Goal: Transaction & Acquisition: Purchase product/service

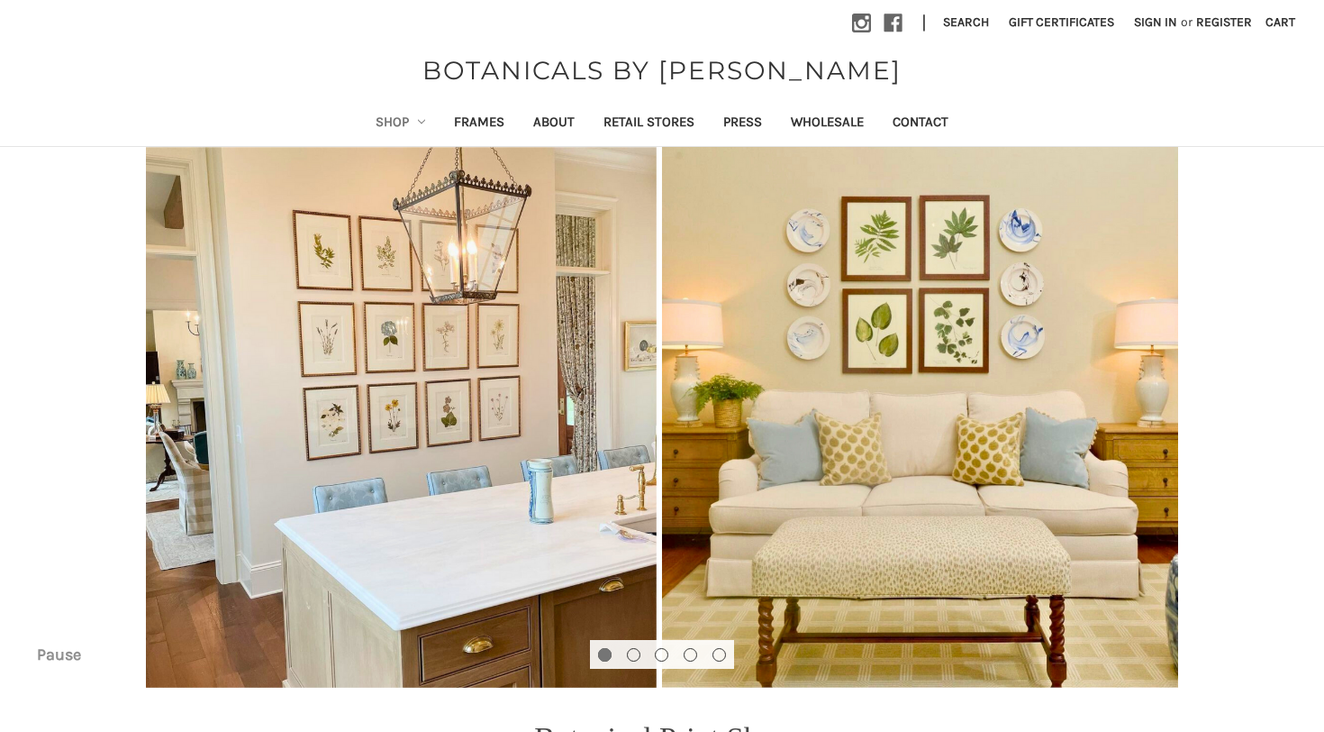
click at [387, 115] on link "Shop" at bounding box center [400, 124] width 79 height 44
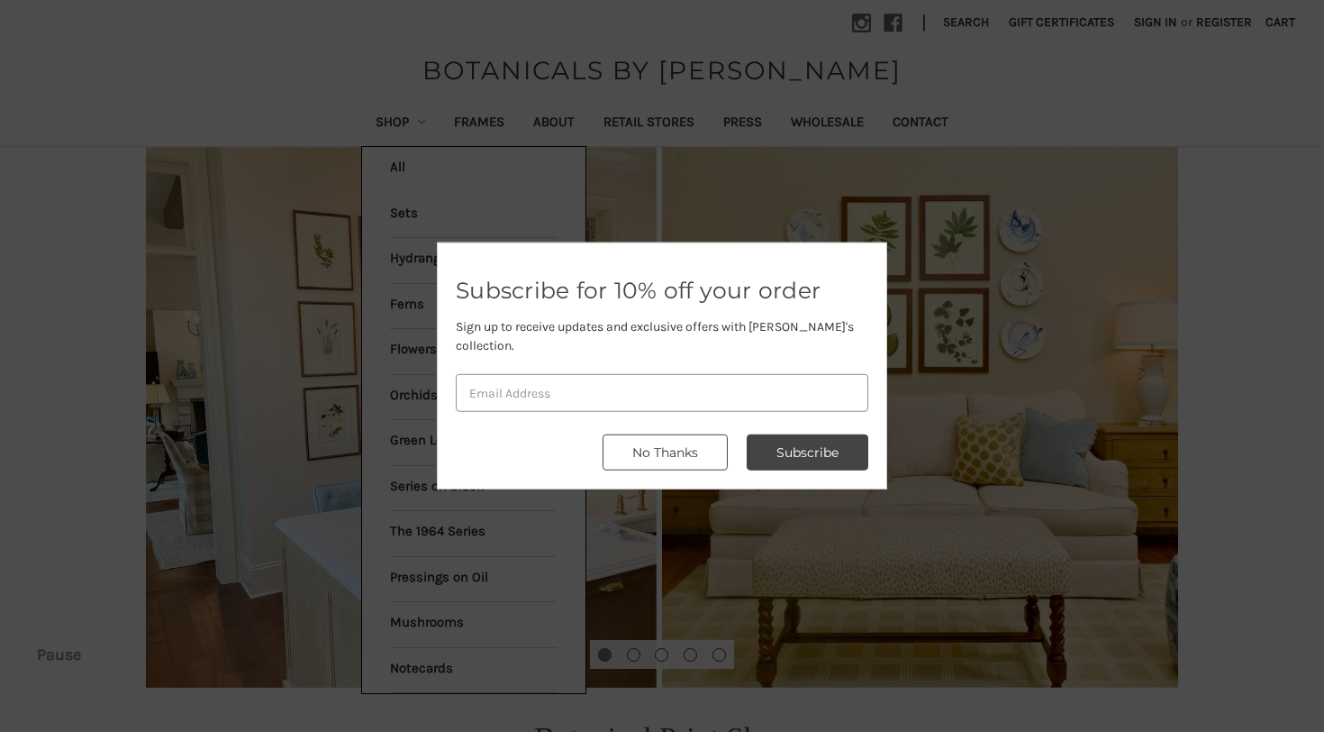
click at [693, 441] on button "No Thanks" at bounding box center [665, 452] width 125 height 36
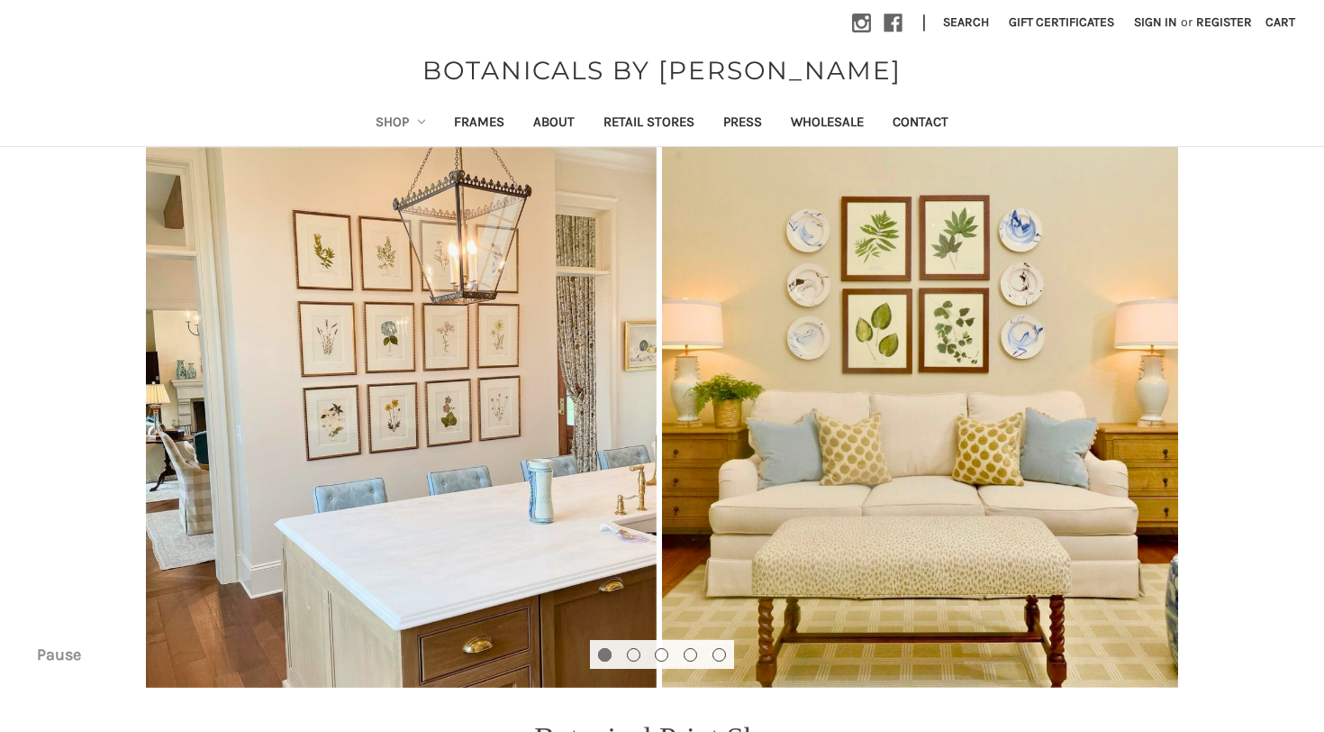
click at [377, 108] on link "Shop" at bounding box center [400, 124] width 79 height 44
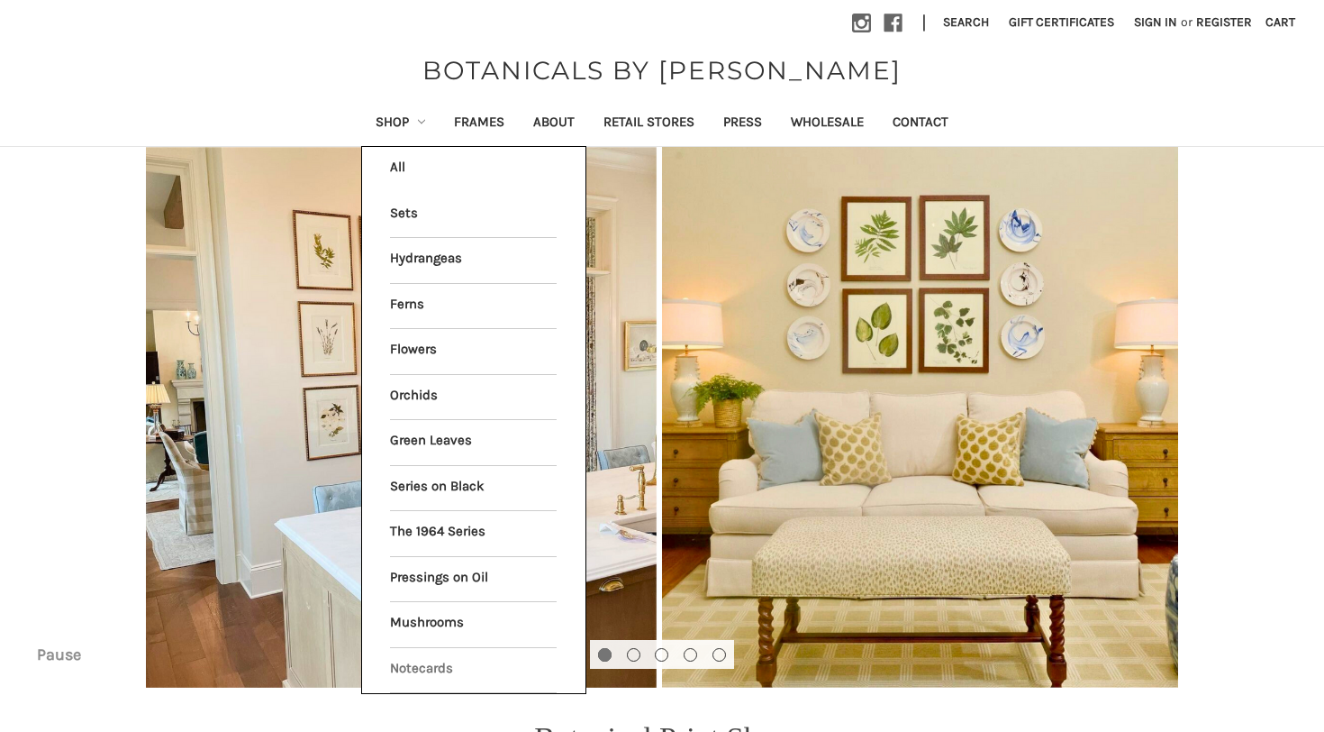
click at [406, 658] on link "Notecards" at bounding box center [473, 670] width 167 height 45
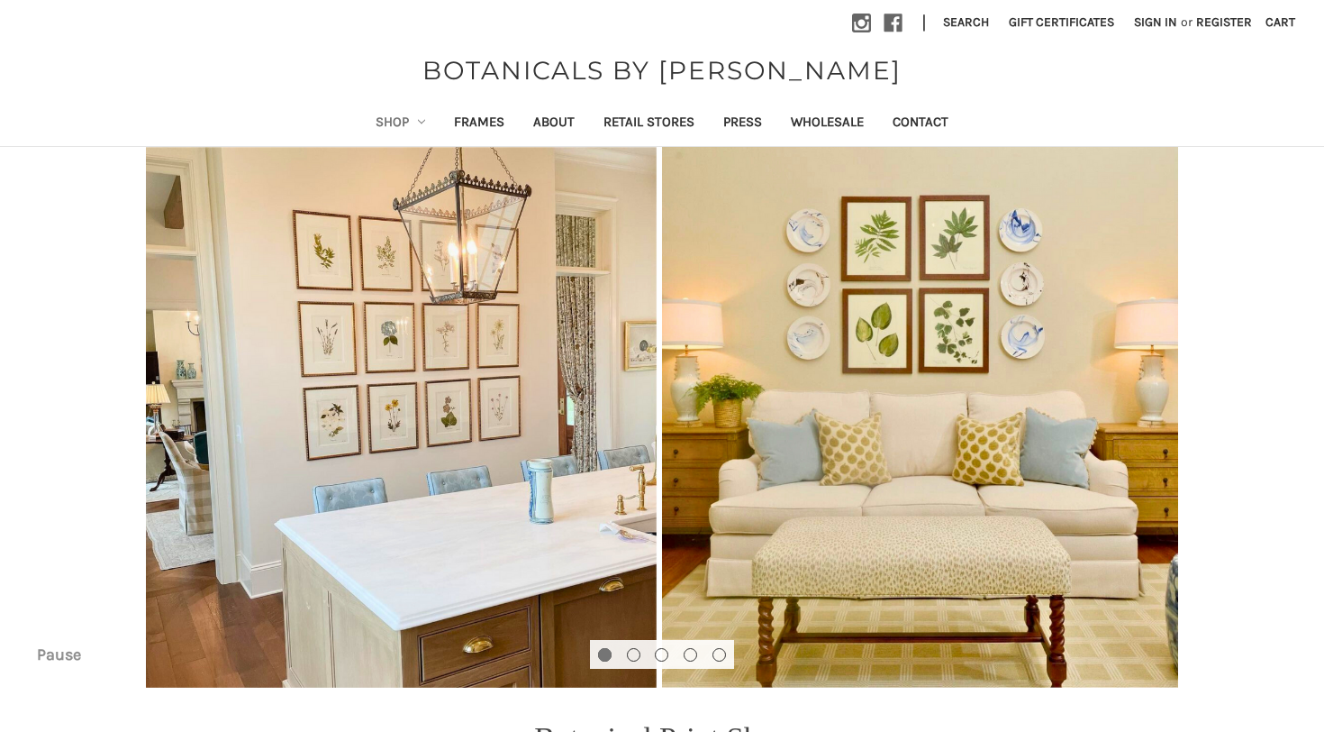
click at [395, 118] on link "Shop" at bounding box center [400, 124] width 79 height 44
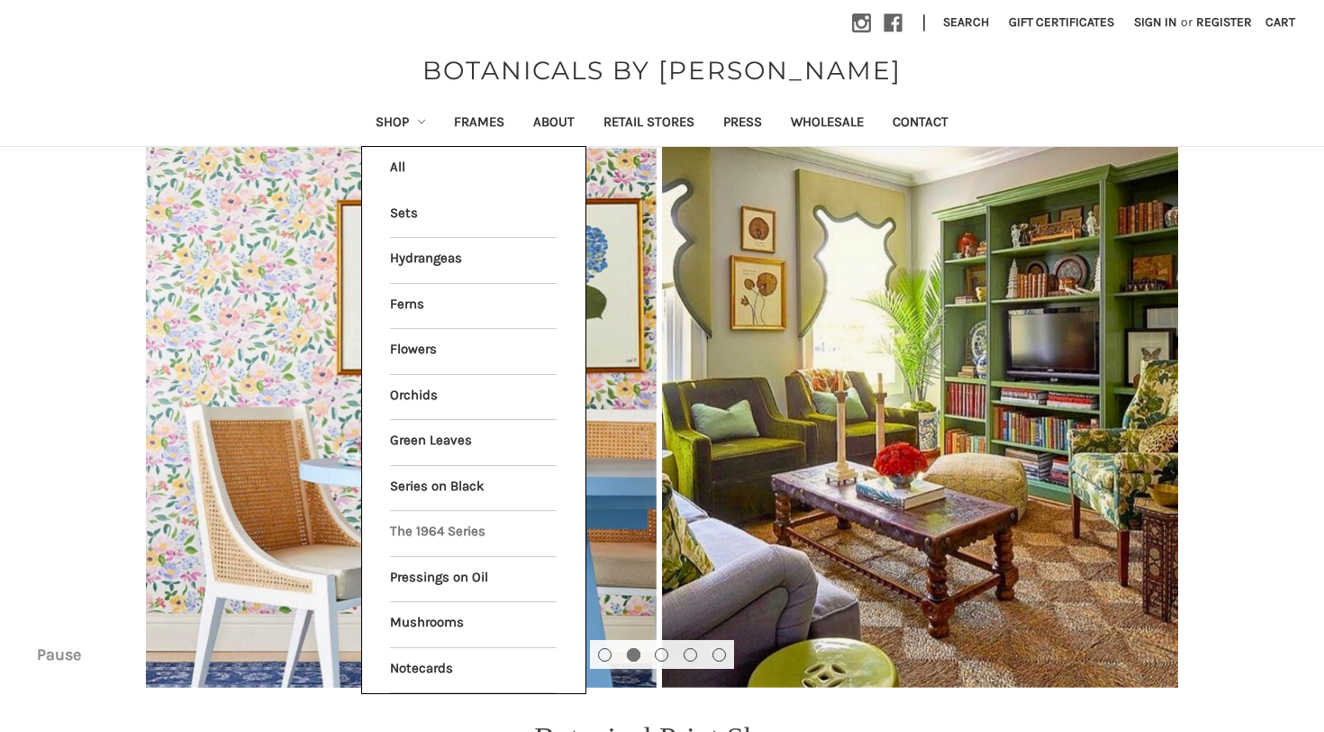
click at [401, 529] on link "The 1964 Series" at bounding box center [473, 533] width 167 height 45
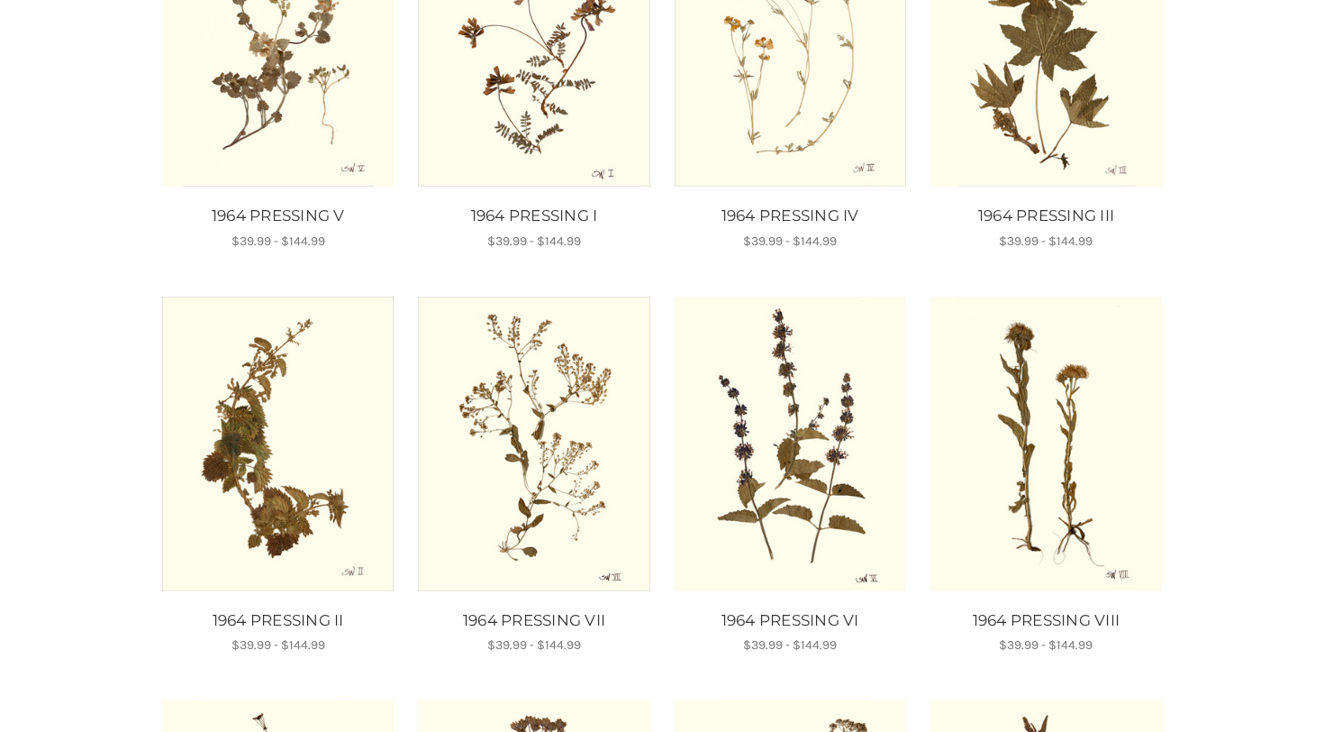
scroll to position [399, 0]
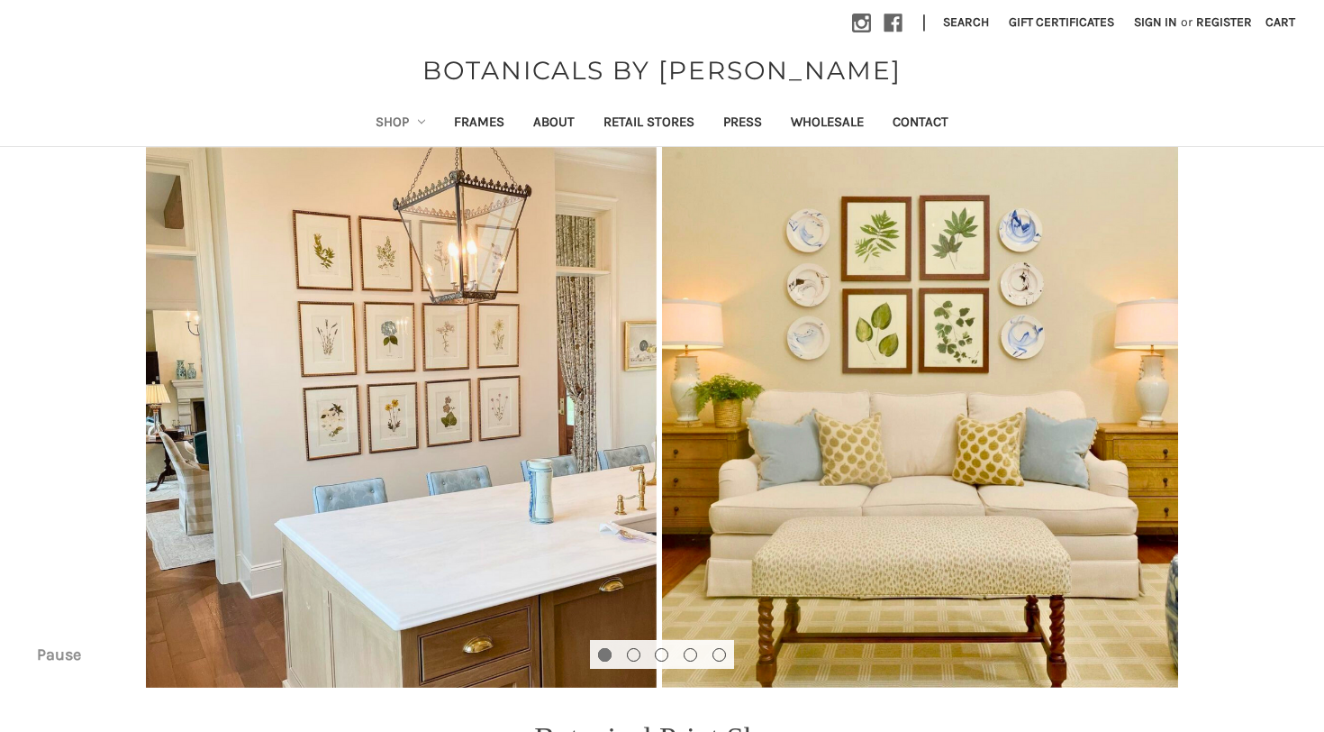
click at [393, 114] on link "Shop" at bounding box center [400, 124] width 79 height 44
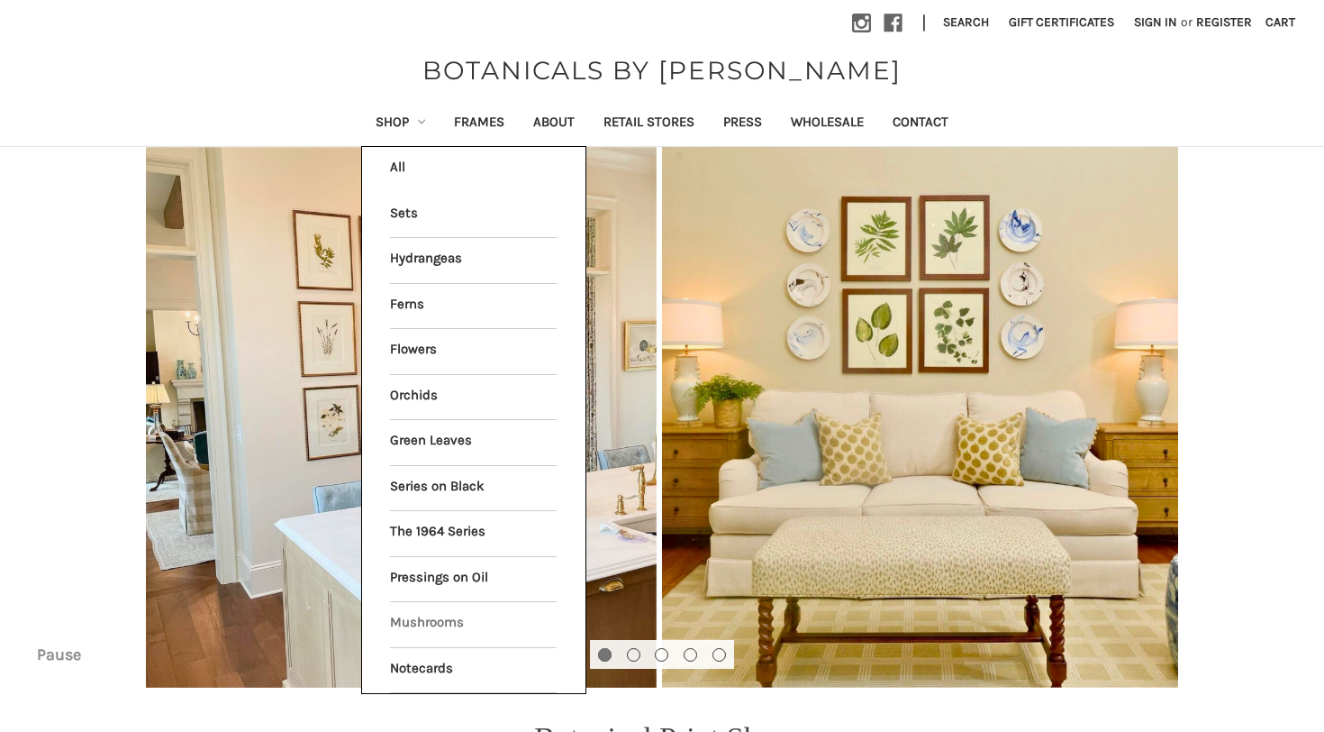
click at [417, 619] on link "Mushrooms" at bounding box center [473, 624] width 167 height 45
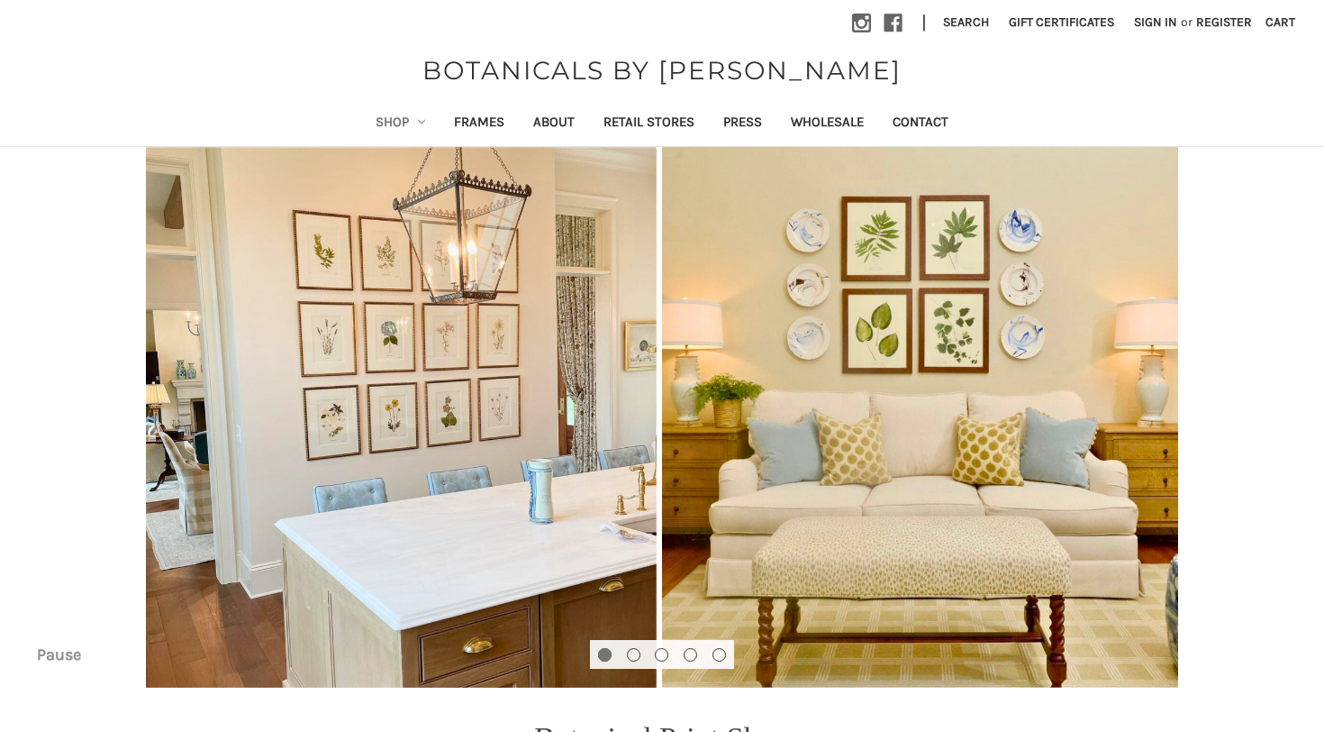
click at [399, 110] on link "Shop" at bounding box center [400, 124] width 79 height 44
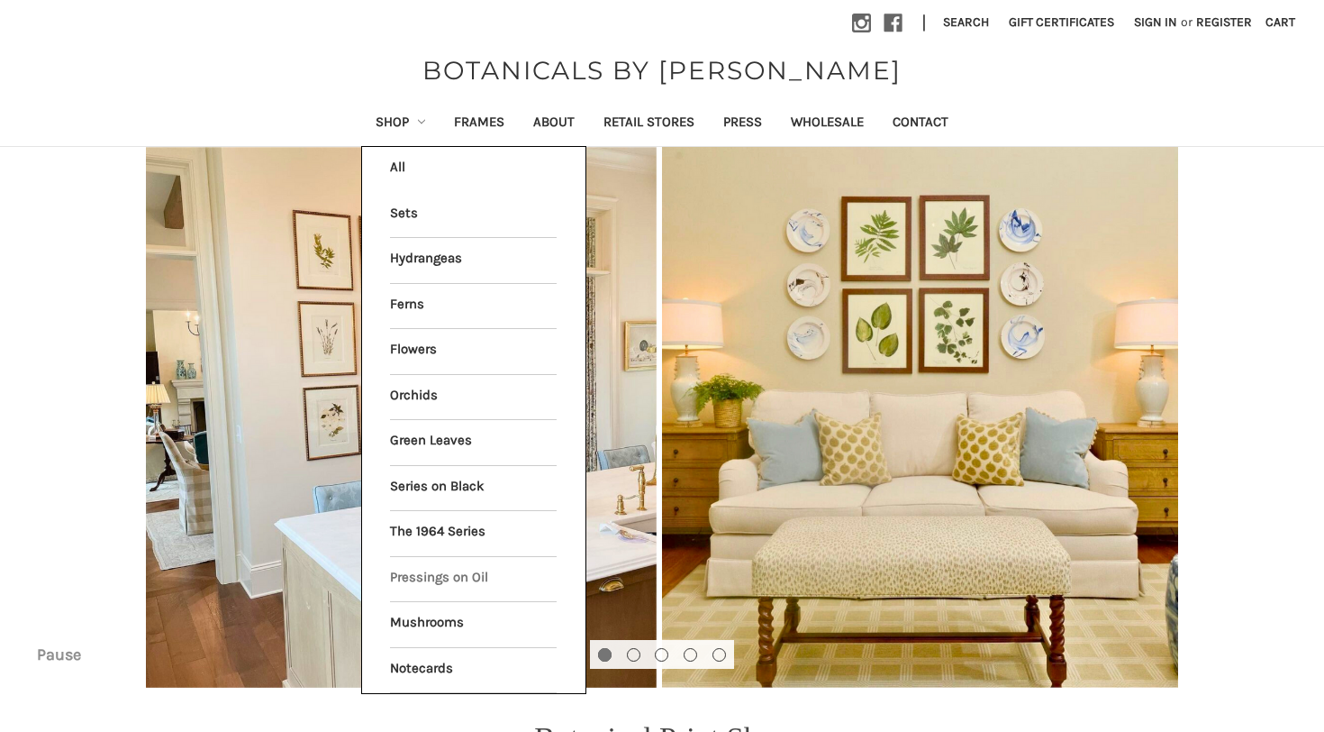
click at [438, 562] on link "Pressings on Oil" at bounding box center [473, 579] width 167 height 45
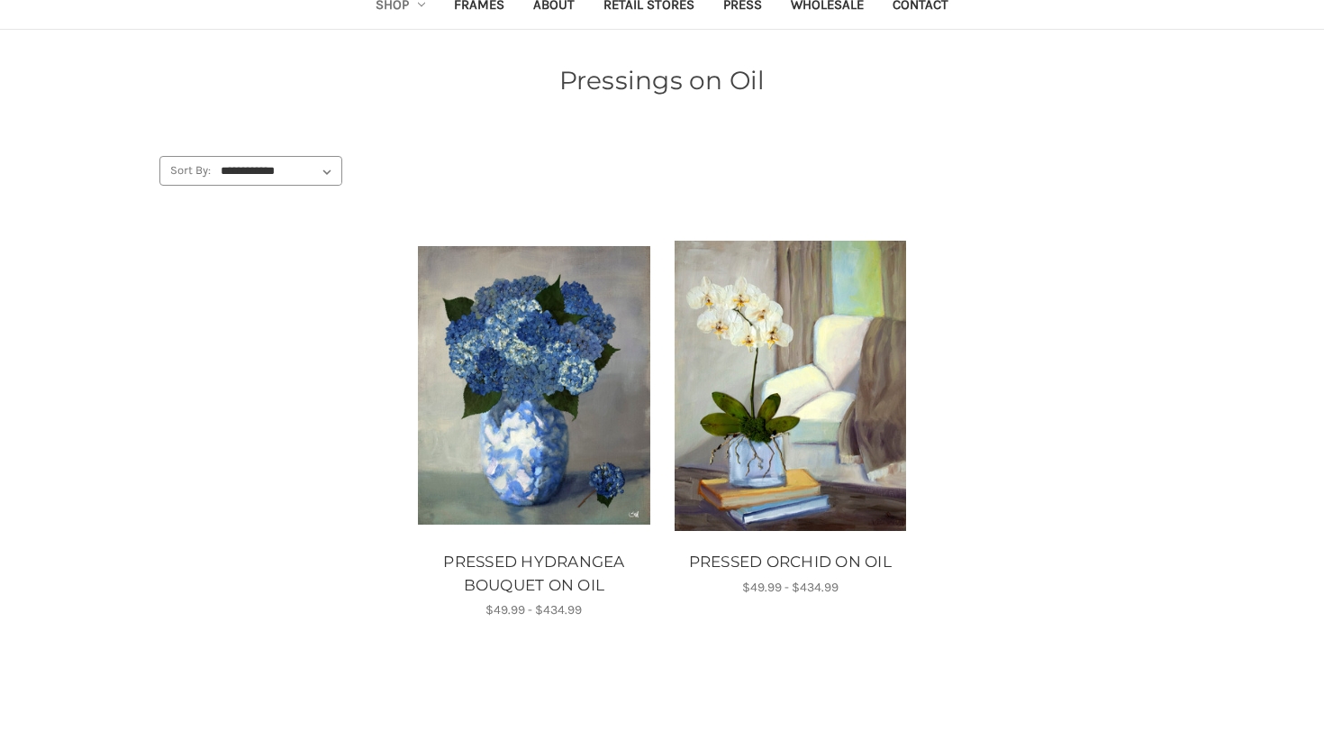
scroll to position [118, 0]
click at [859, 405] on img "PRESSED ORCHID ON OIL, Price range from $49.99 to $434.99\a\a" at bounding box center [791, 385] width 232 height 290
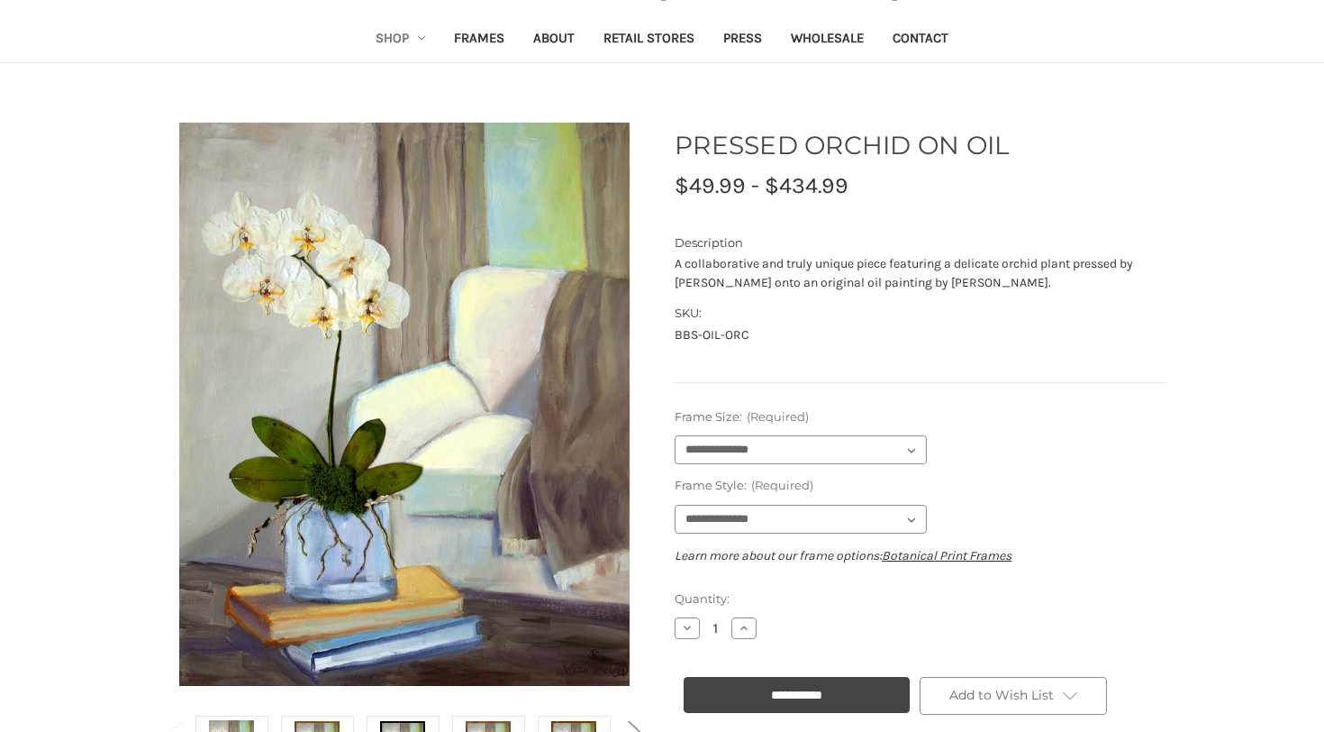
scroll to position [88, 0]
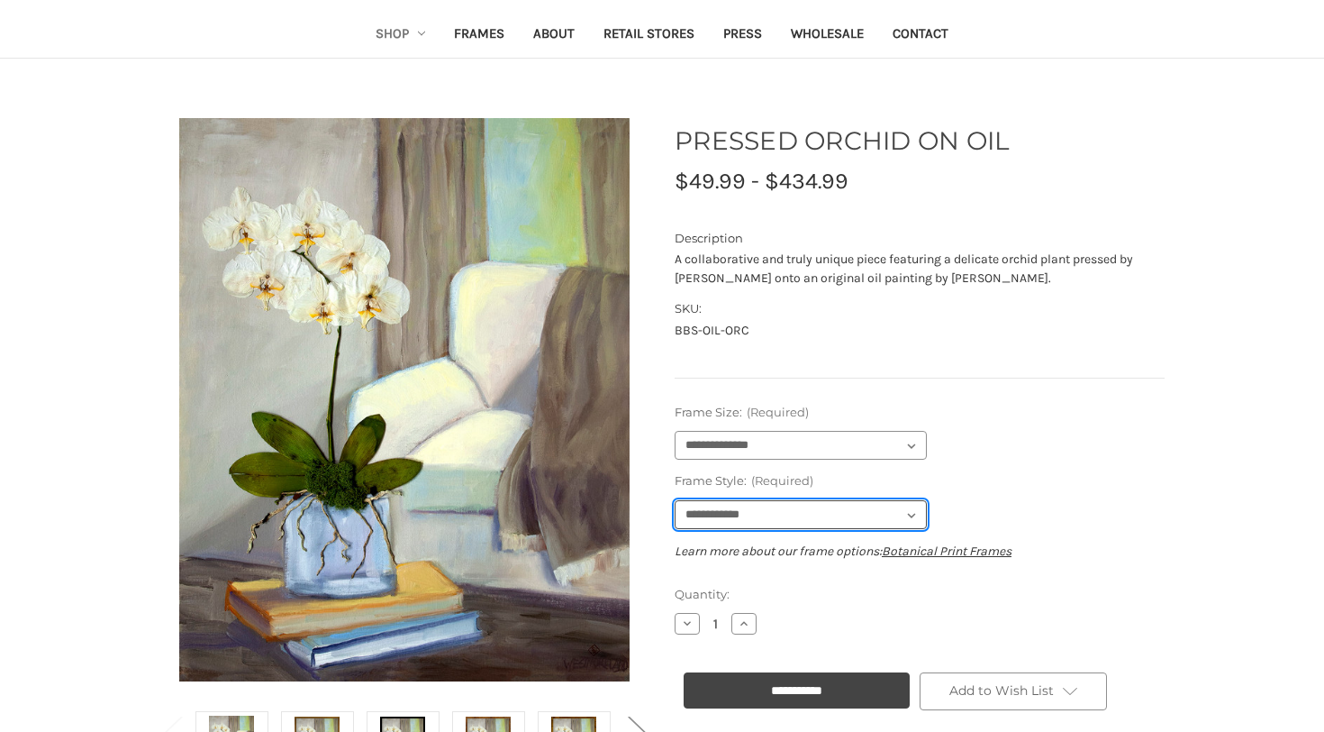
select select "****"
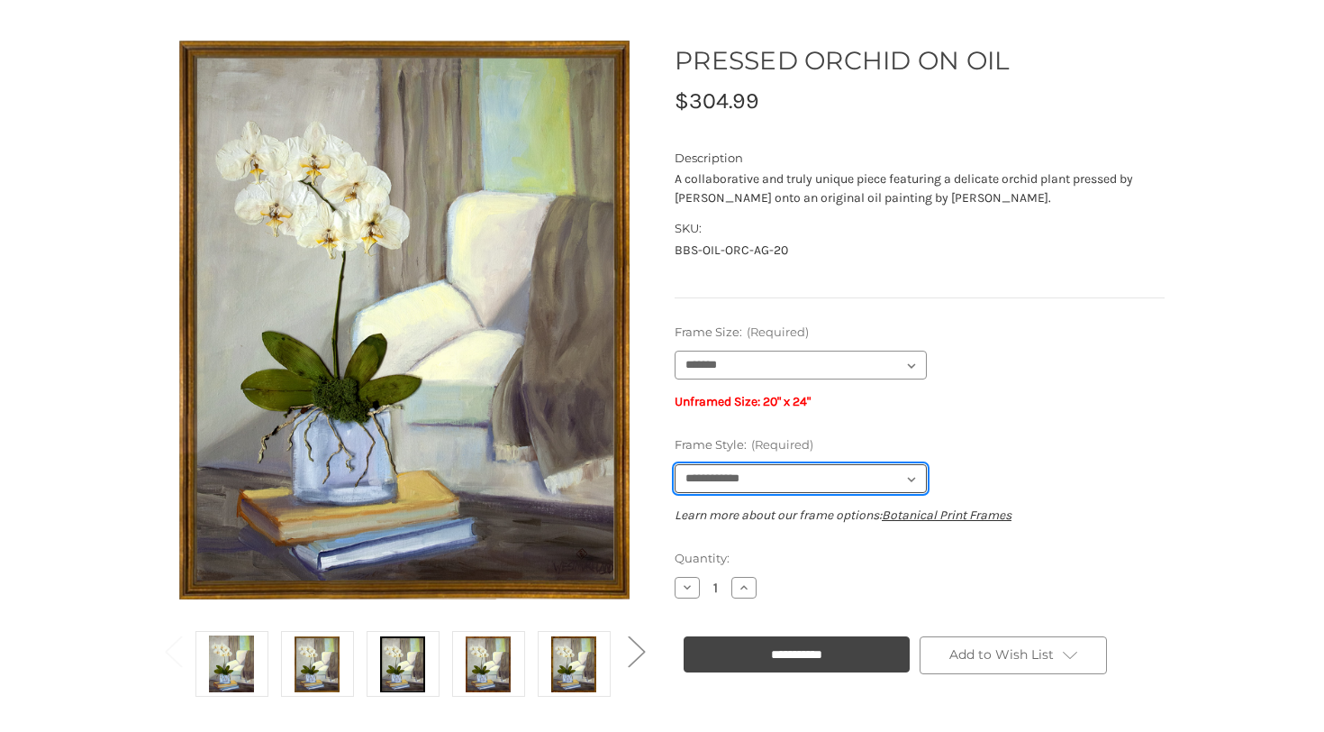
scroll to position [173, 0]
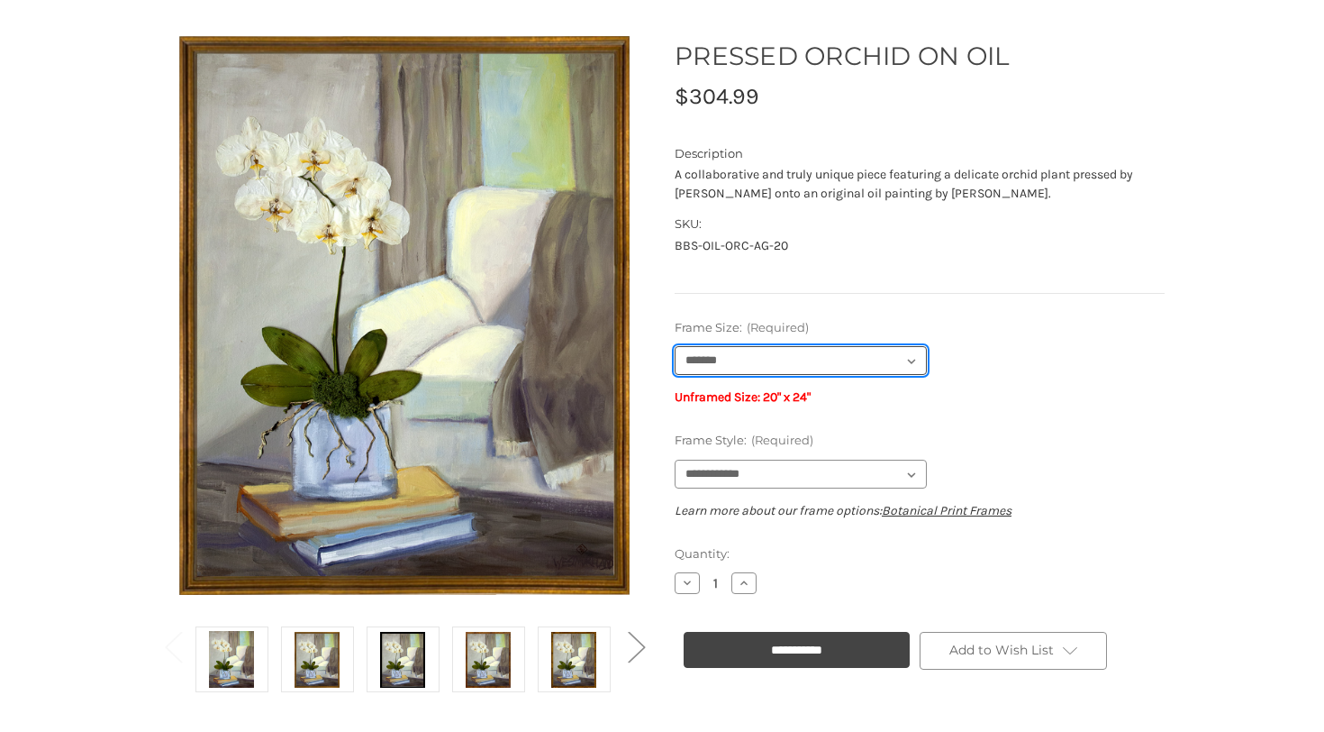
select select "****"
drag, startPoint x: 814, startPoint y: 354, endPoint x: 614, endPoint y: 11, distance: 397.7
click at [78, 174] on main "Previous" at bounding box center [662, 593] width 1324 height 1176
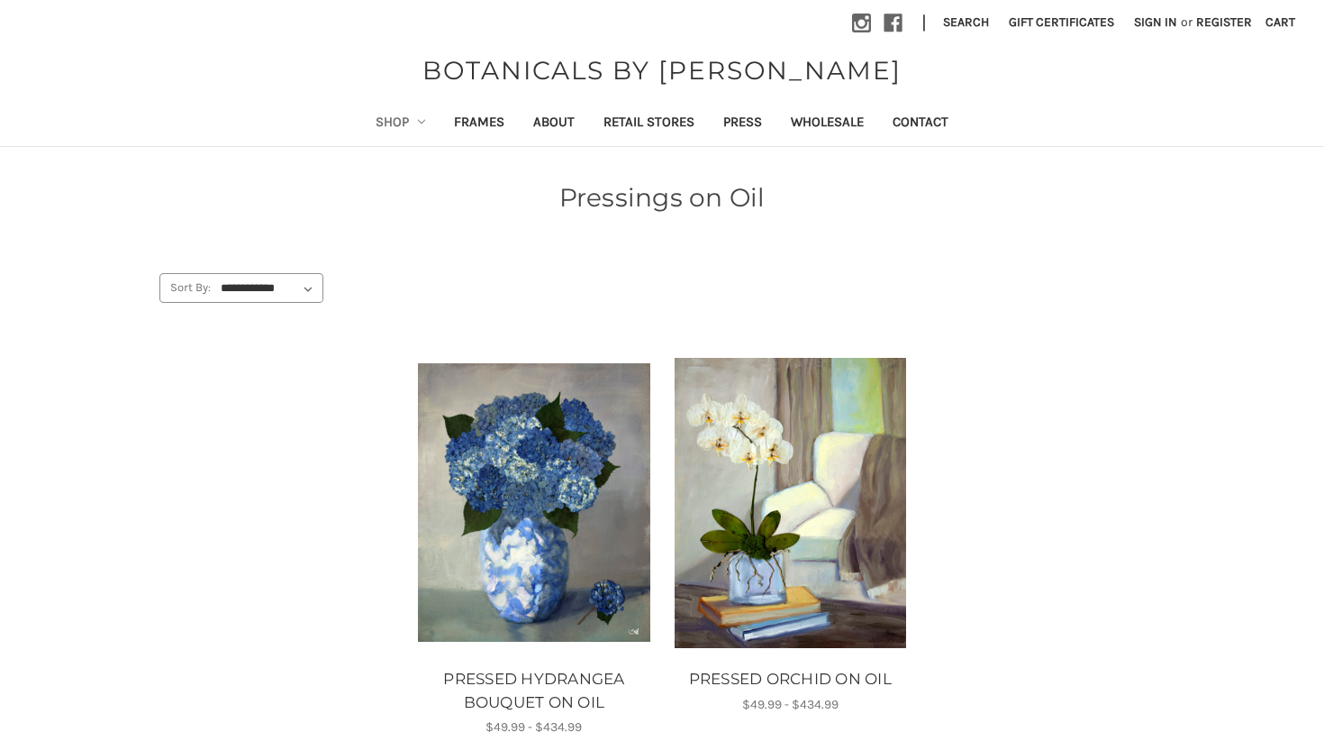
scroll to position [118, 0]
click at [383, 122] on link "Shop" at bounding box center [400, 124] width 79 height 44
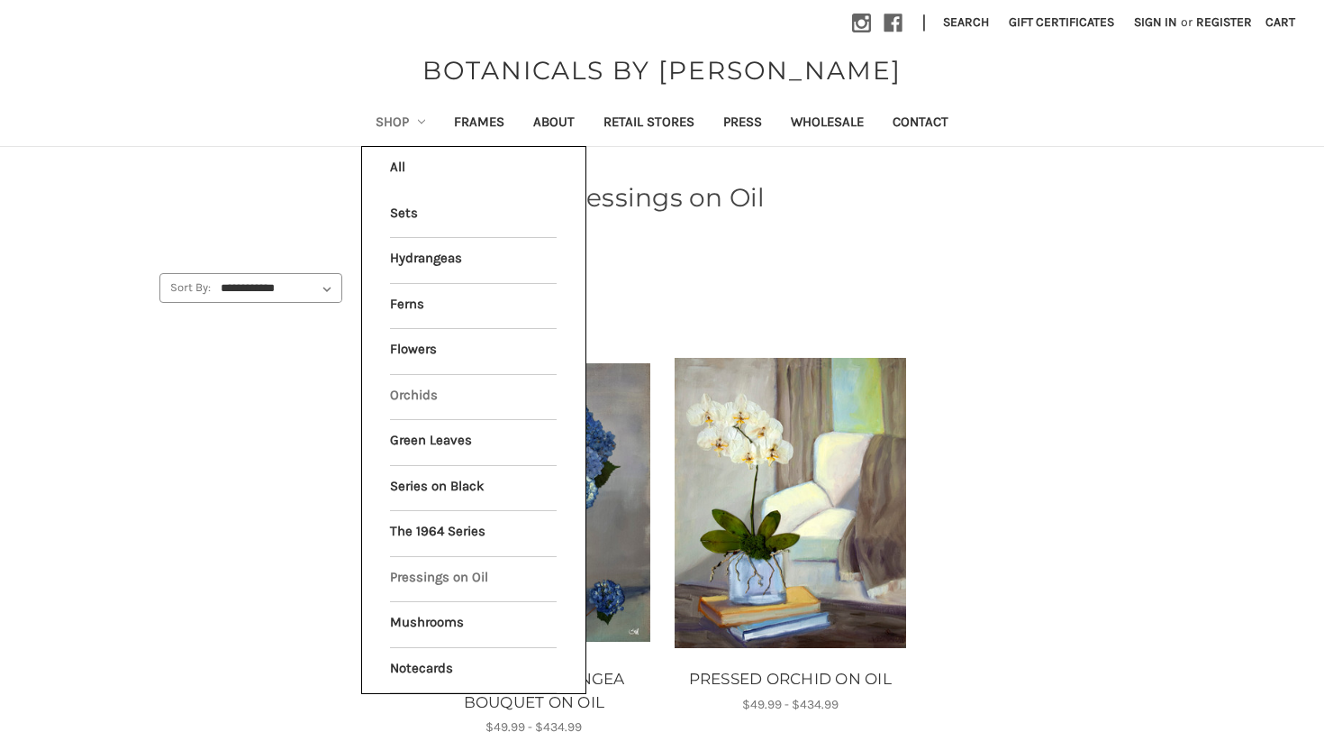
click at [390, 396] on link "Orchids" at bounding box center [473, 397] width 167 height 45
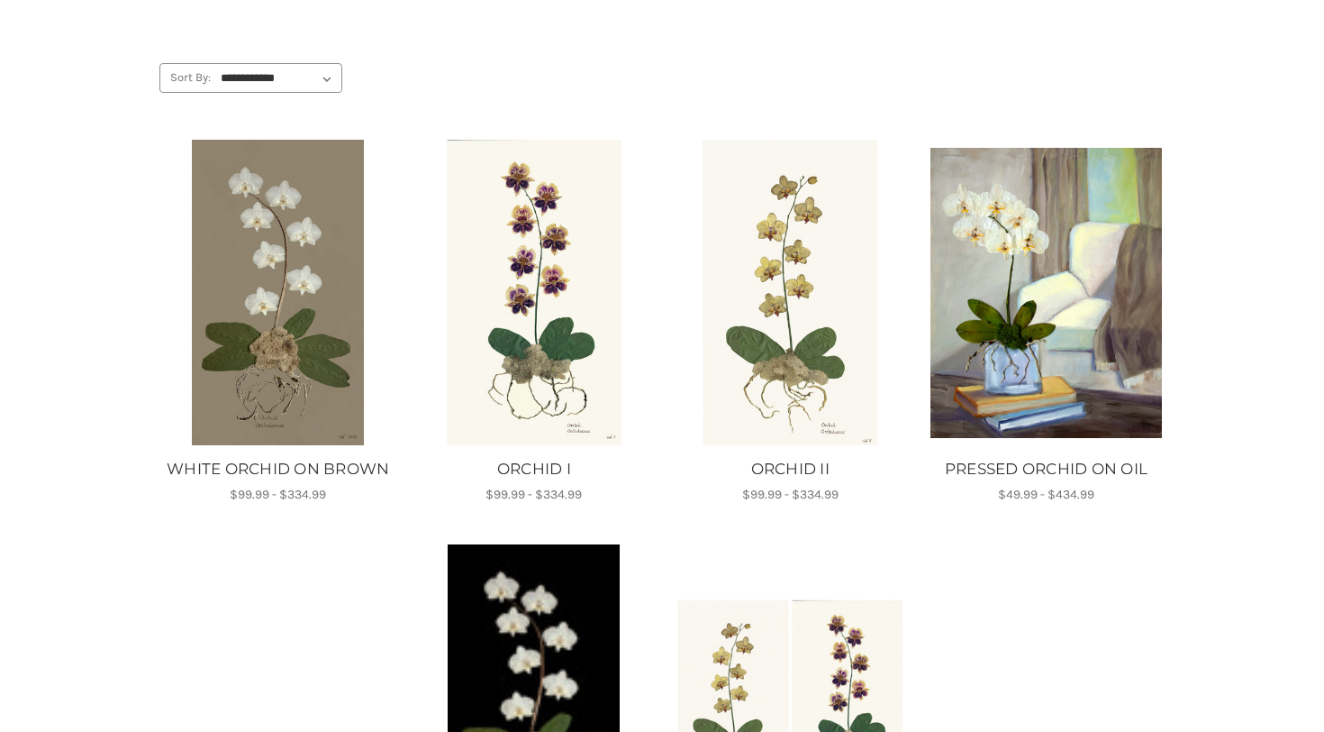
scroll to position [200, 0]
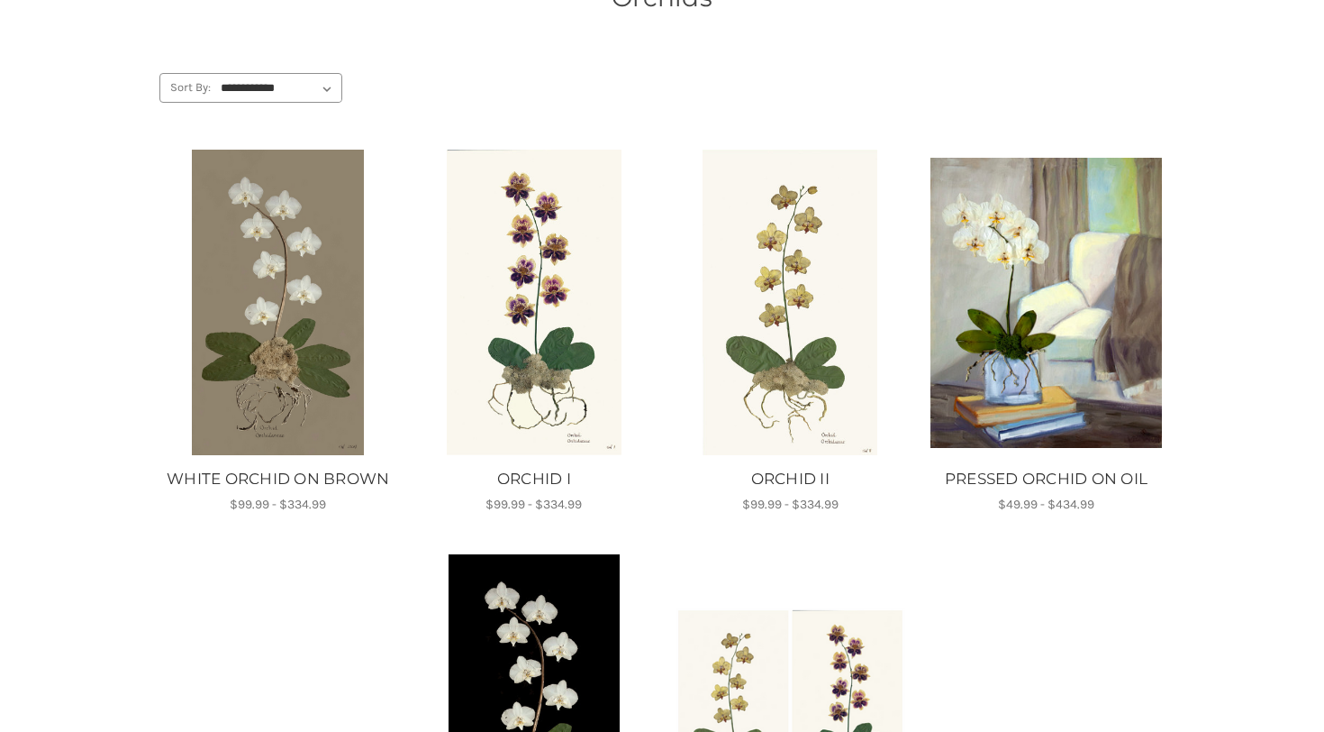
click at [255, 246] on img "WHITE ORCHID ON BROWN, Price range from $99.99 to $334.99\a\a" at bounding box center [278, 302] width 232 height 305
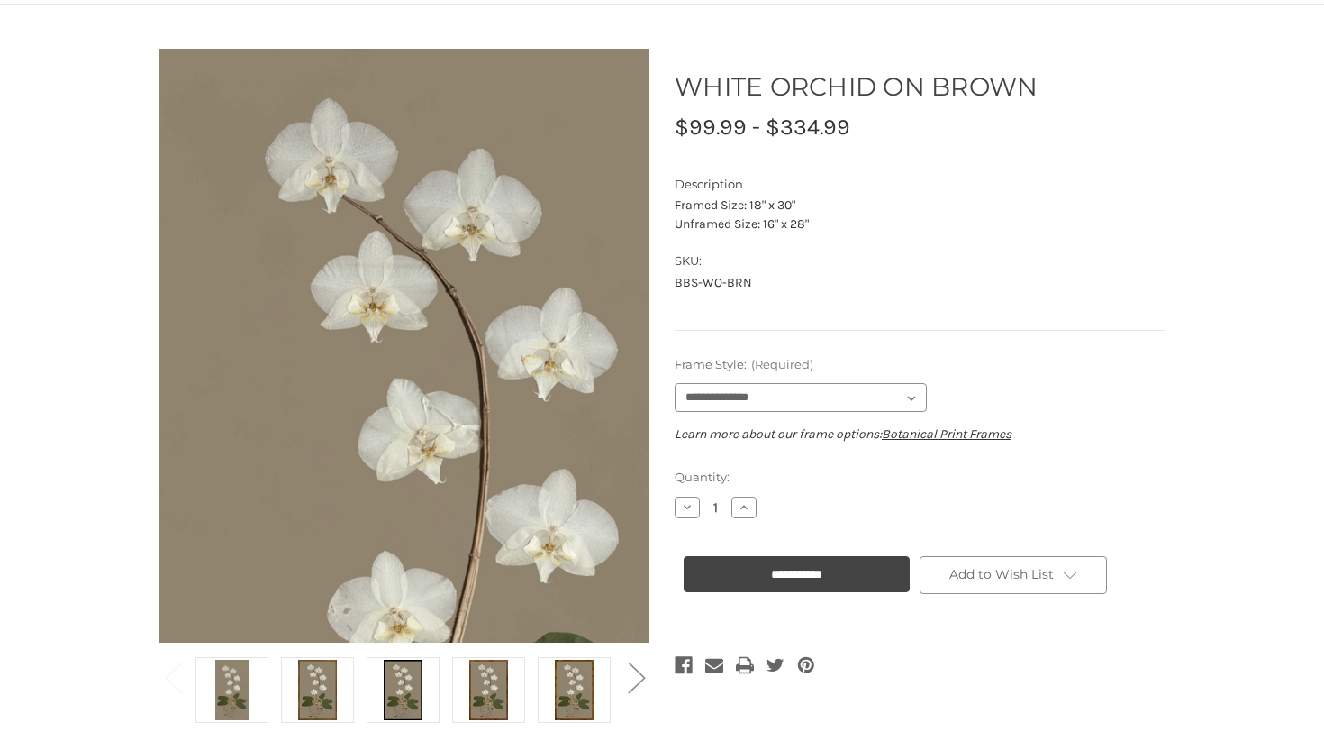
scroll to position [157, 0]
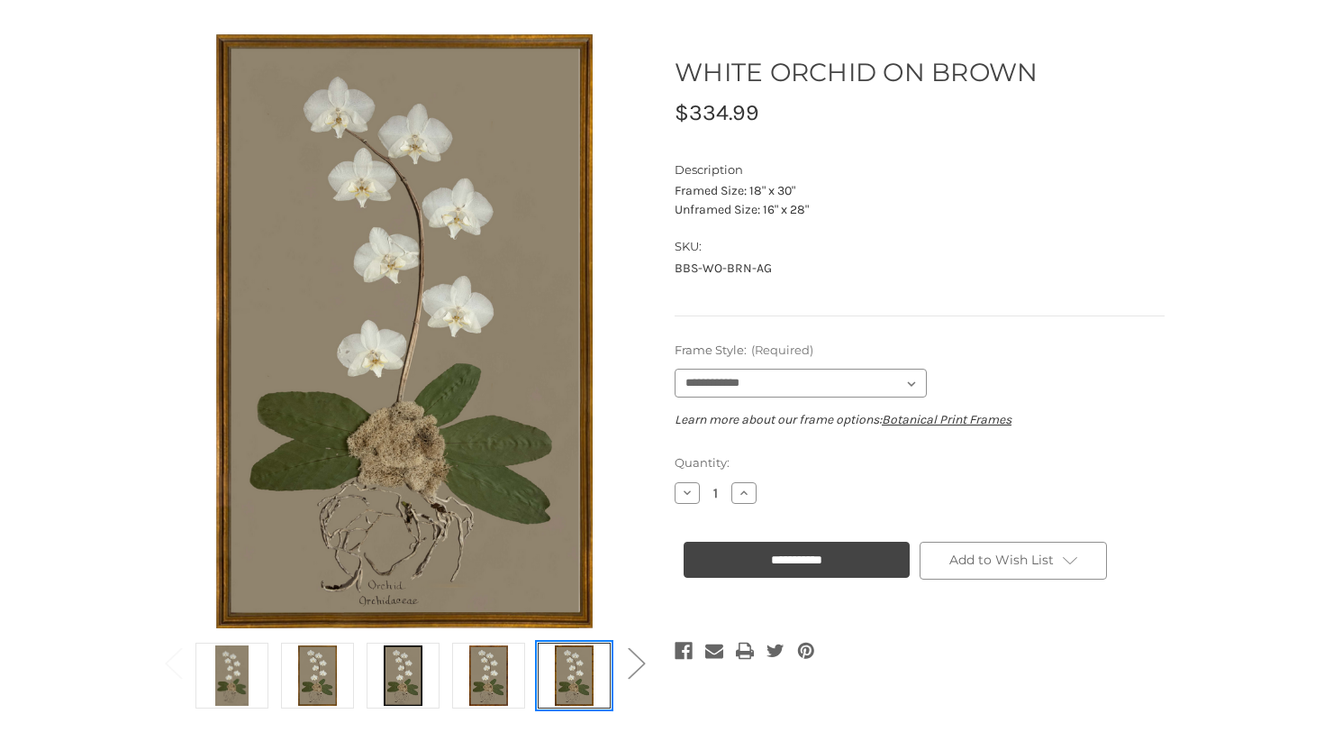
click at [605, 685] on link at bounding box center [574, 675] width 73 height 66
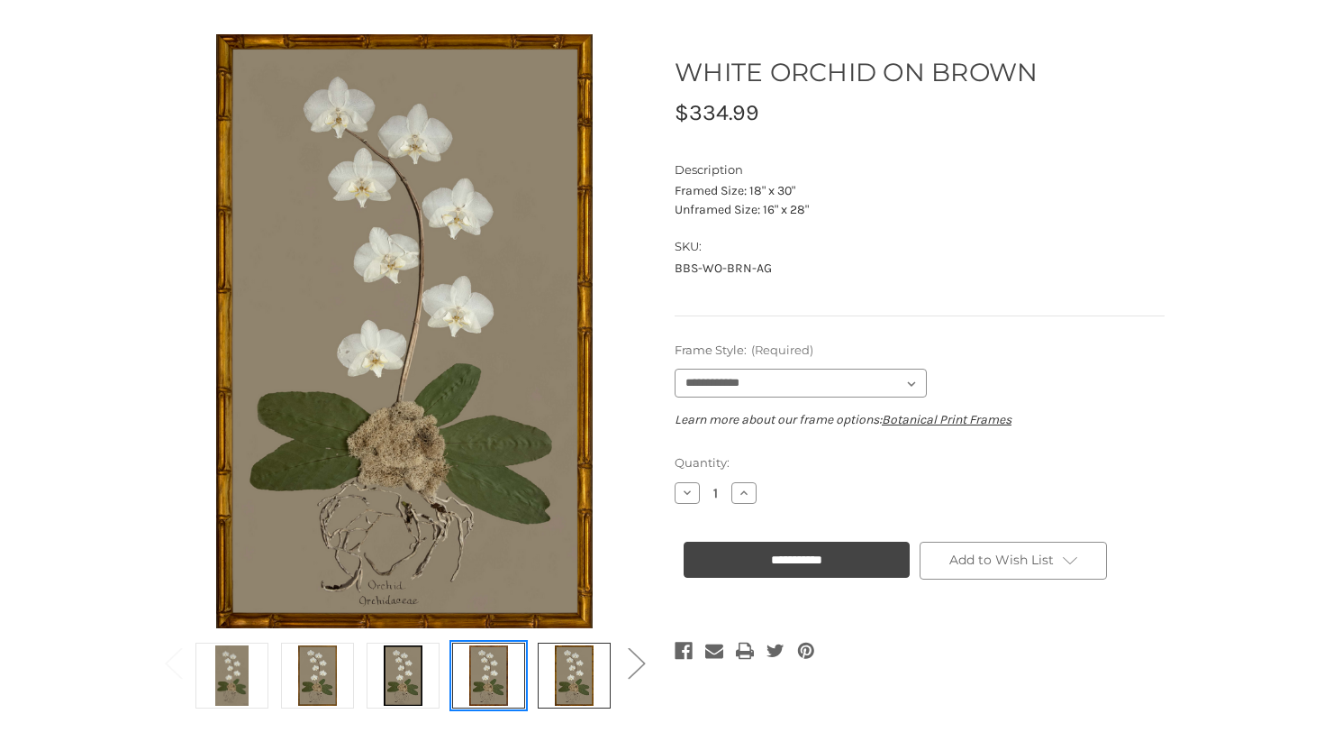
click at [518, 691] on link at bounding box center [488, 675] width 73 height 66
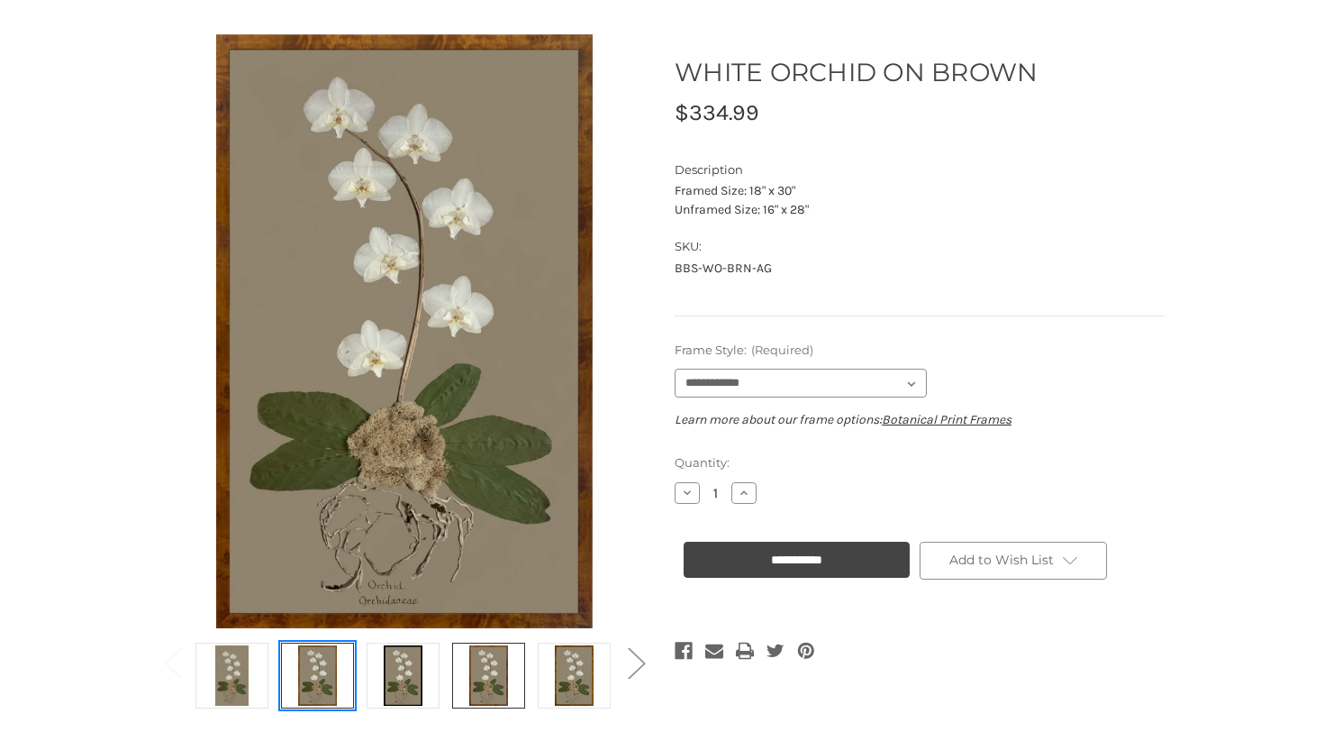
click at [324, 690] on img at bounding box center [317, 675] width 45 height 60
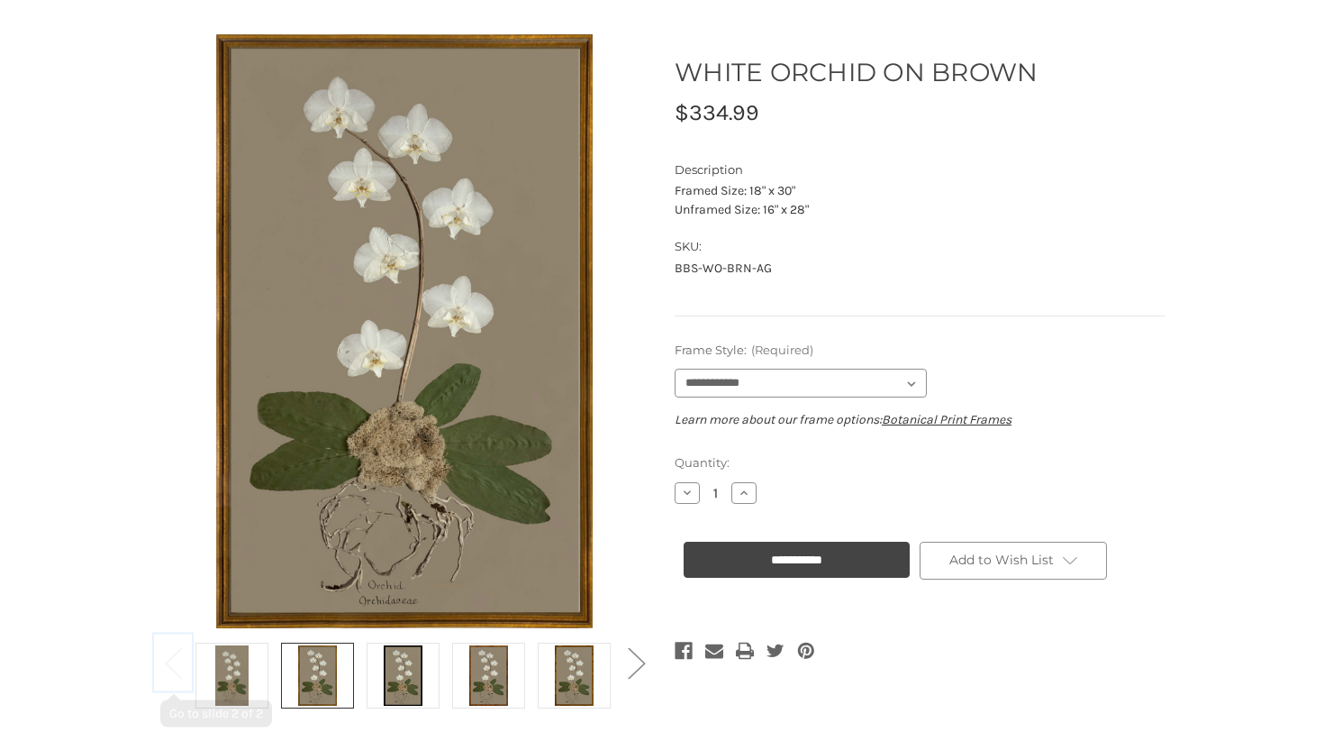
click at [160, 674] on button "Previous" at bounding box center [173, 661] width 36 height 55
click at [281, 678] on link at bounding box center [317, 675] width 73 height 66
click at [235, 678] on img at bounding box center [231, 675] width 45 height 60
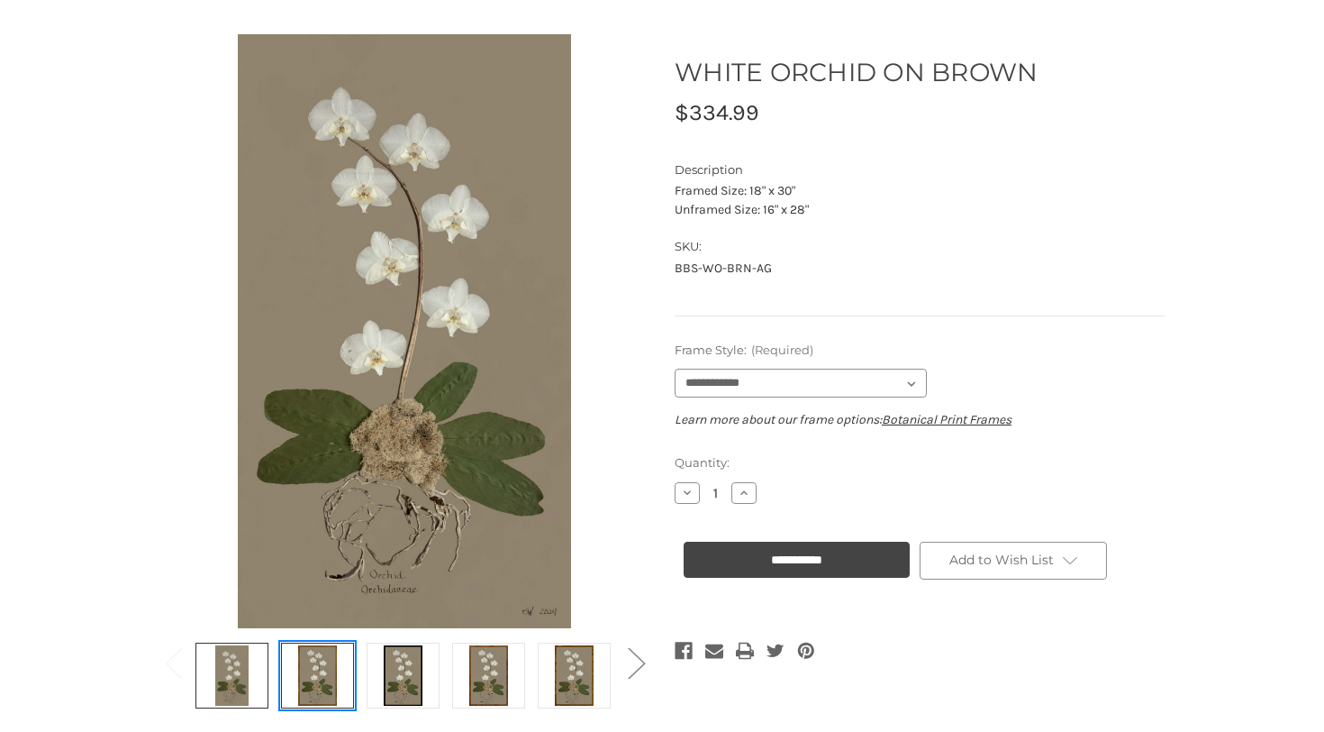
click at [302, 682] on img at bounding box center [317, 675] width 45 height 60
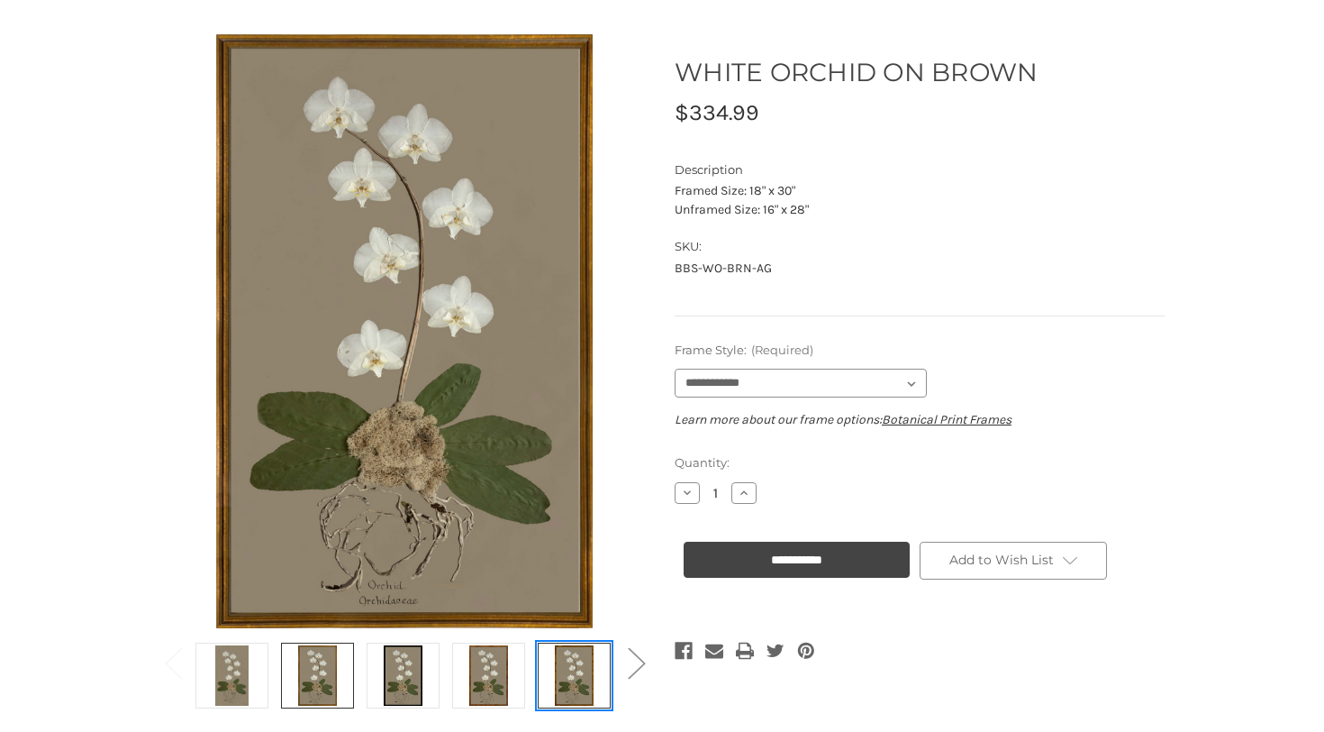
click at [574, 678] on img at bounding box center [573, 675] width 45 height 60
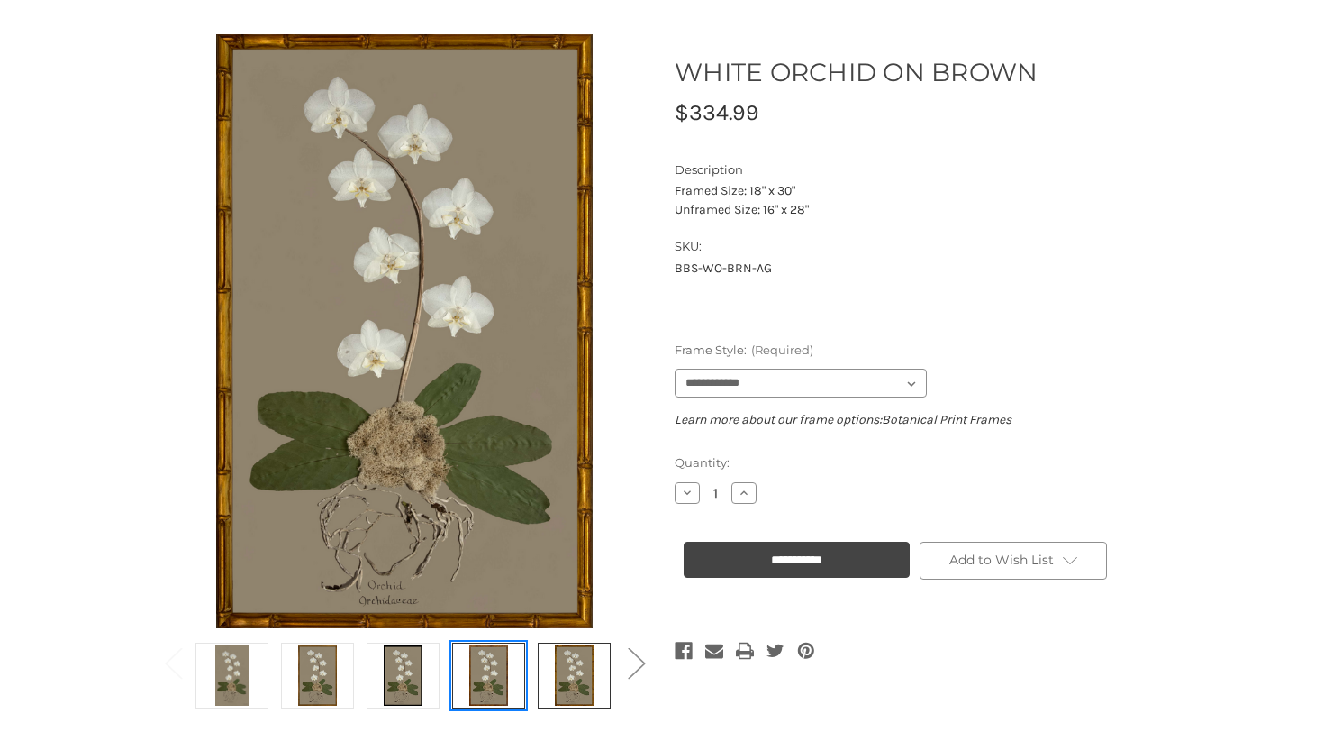
click at [494, 678] on img at bounding box center [488, 675] width 45 height 60
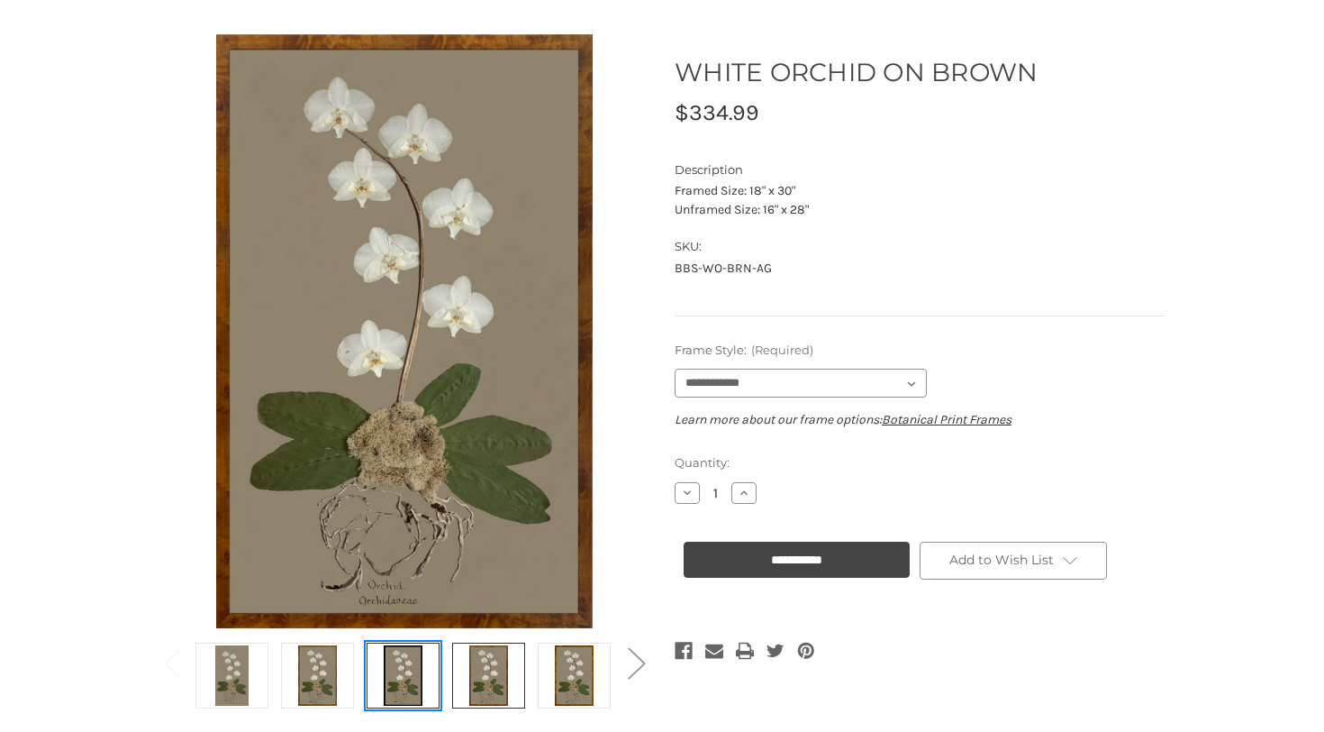
click at [370, 669] on link at bounding box center [403, 675] width 73 height 66
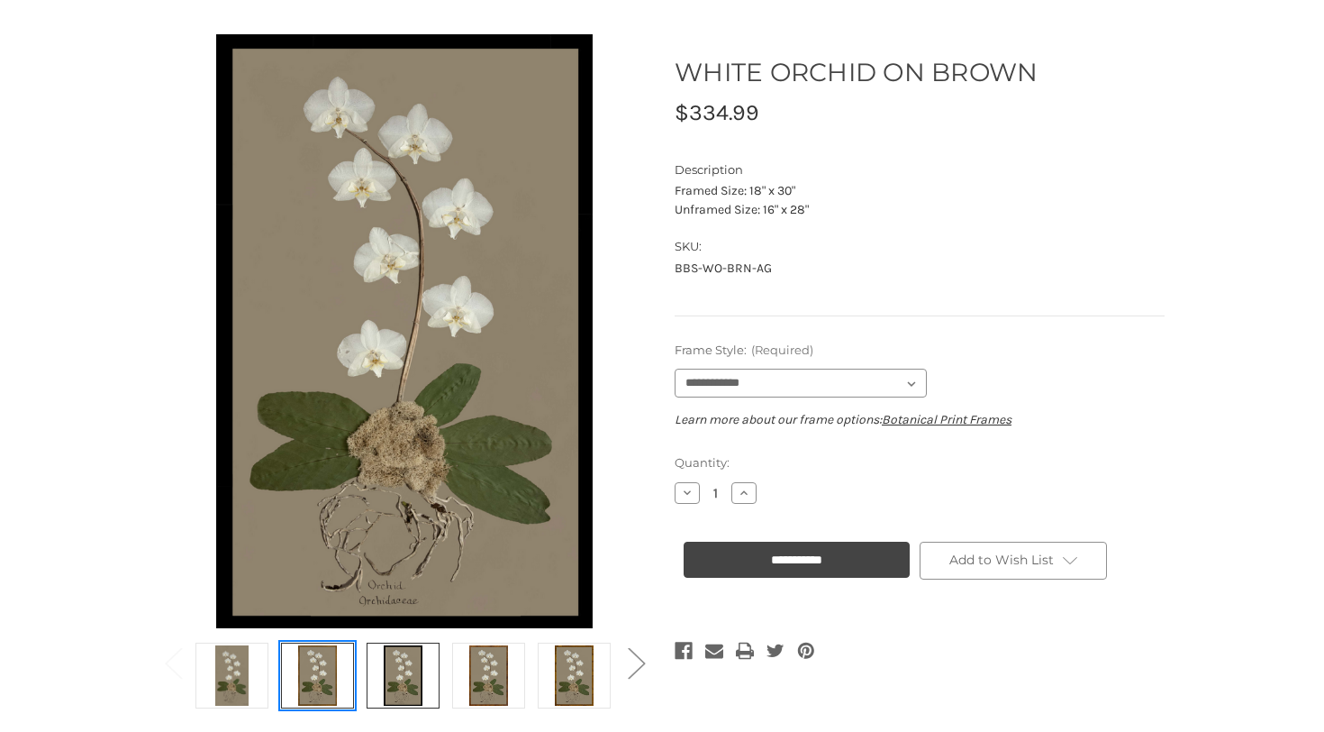
click at [344, 673] on link at bounding box center [317, 675] width 73 height 66
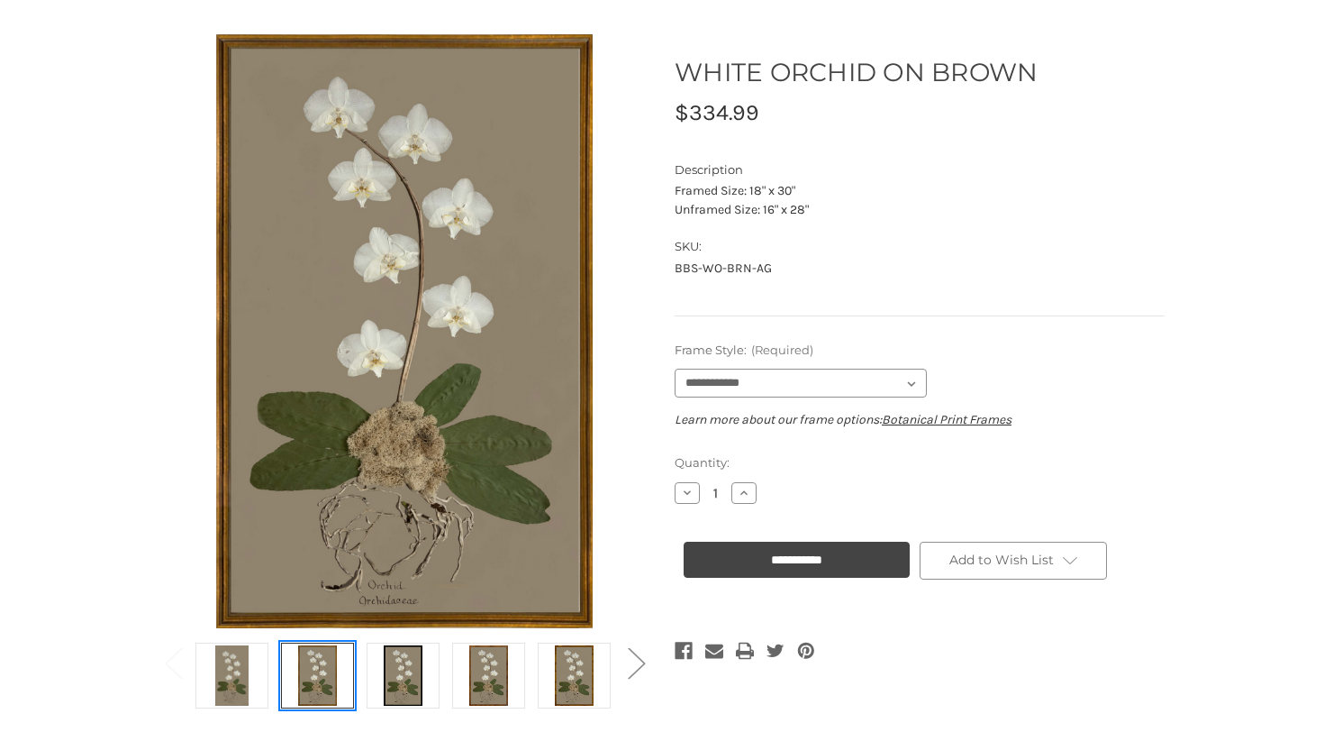
click at [344, 673] on link at bounding box center [317, 675] width 73 height 66
select select "****"
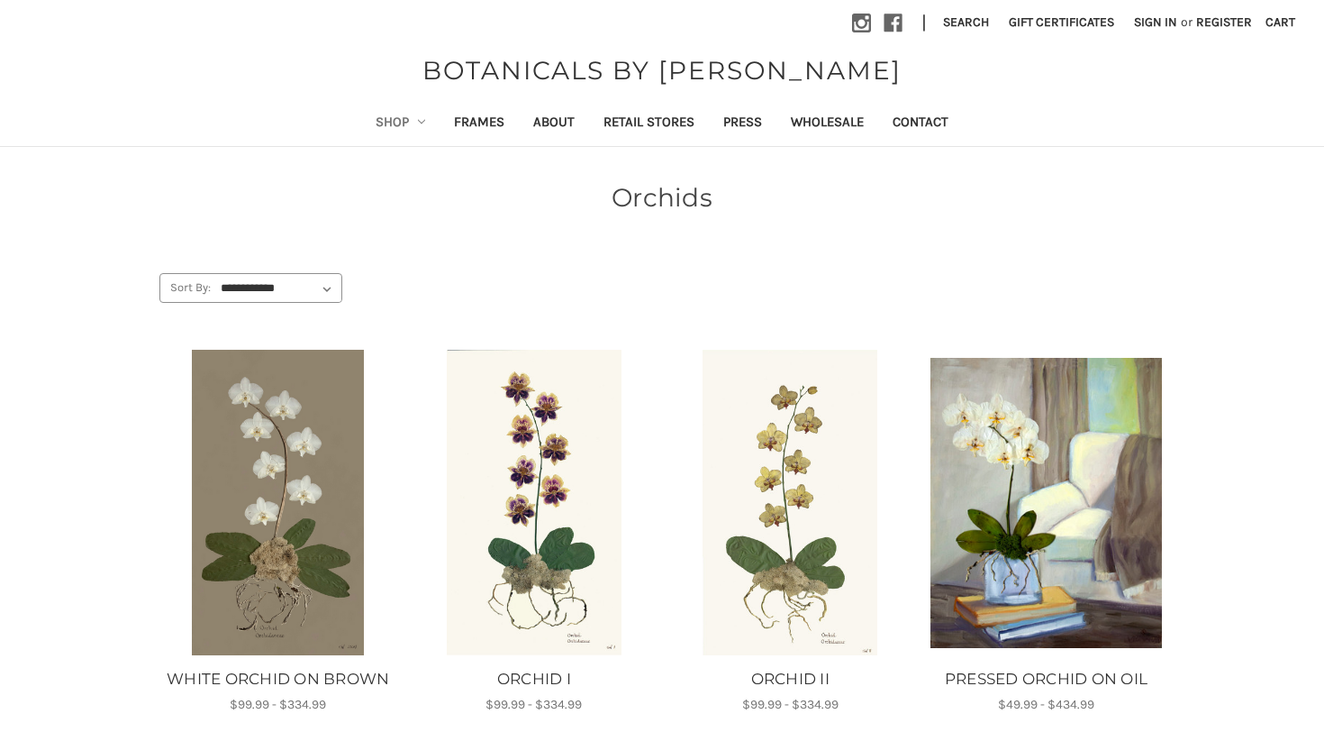
scroll to position [200, 0]
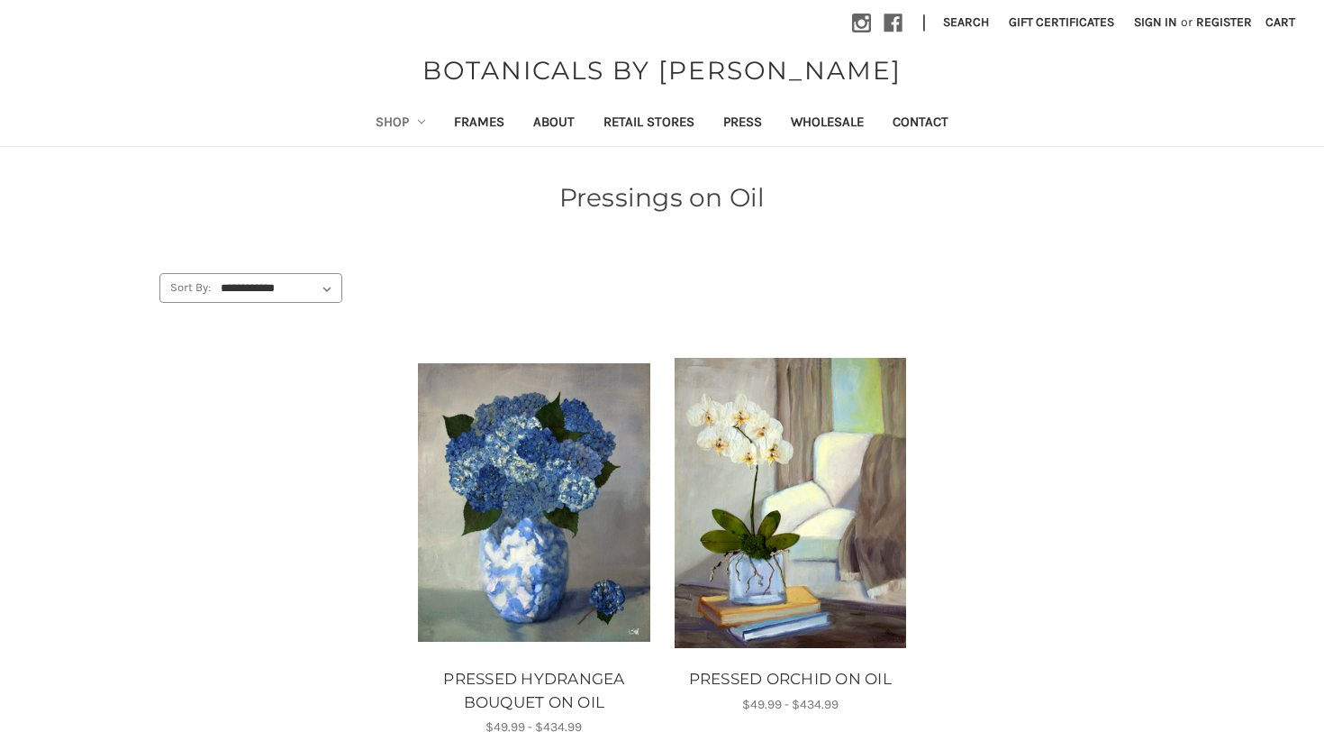
click at [374, 119] on link "Shop" at bounding box center [400, 124] width 79 height 44
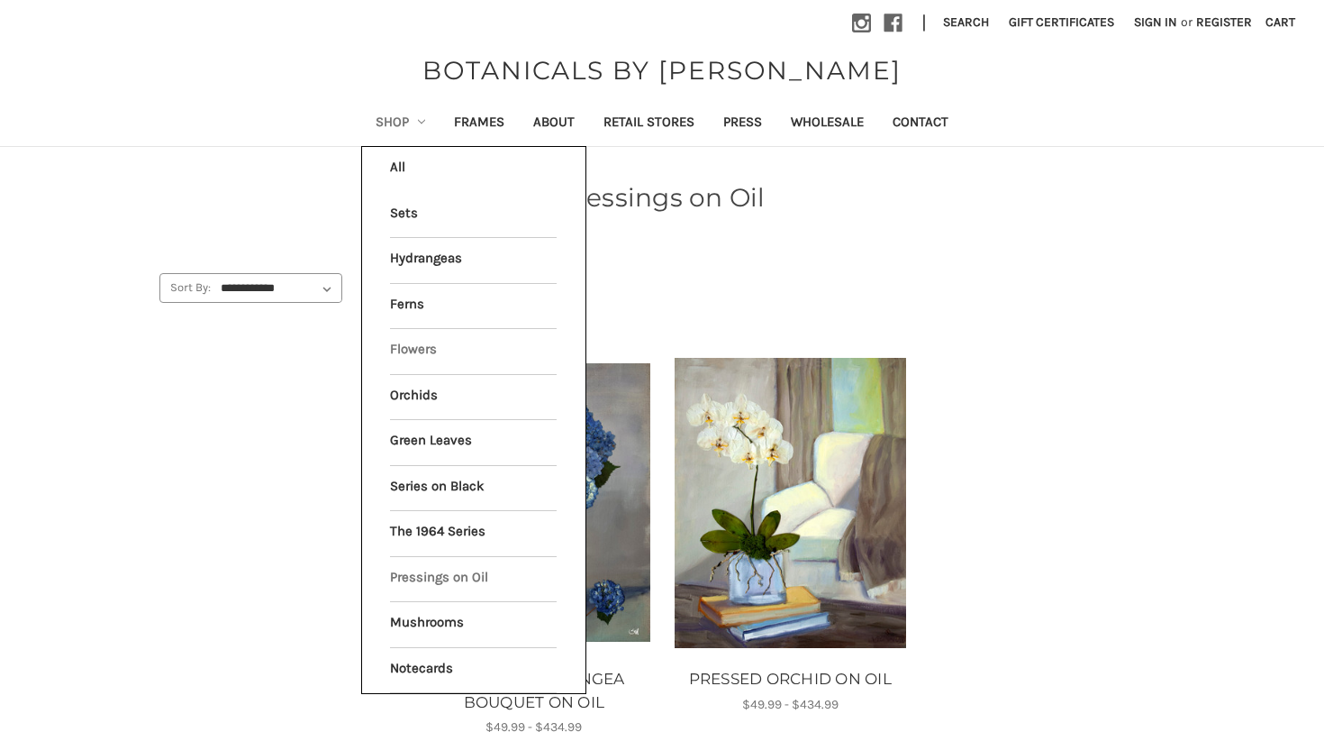
click at [399, 348] on link "Flowers" at bounding box center [473, 351] width 167 height 45
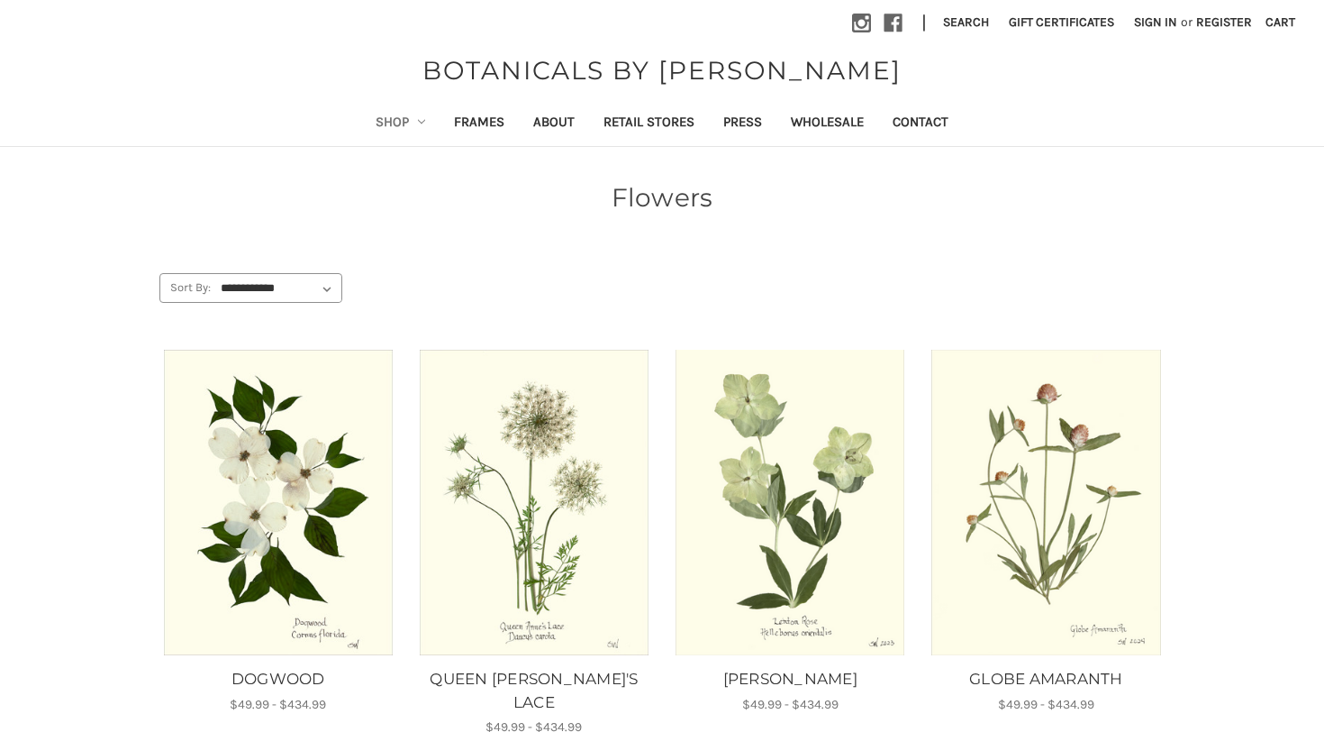
click at [372, 124] on link "Shop" at bounding box center [400, 124] width 79 height 44
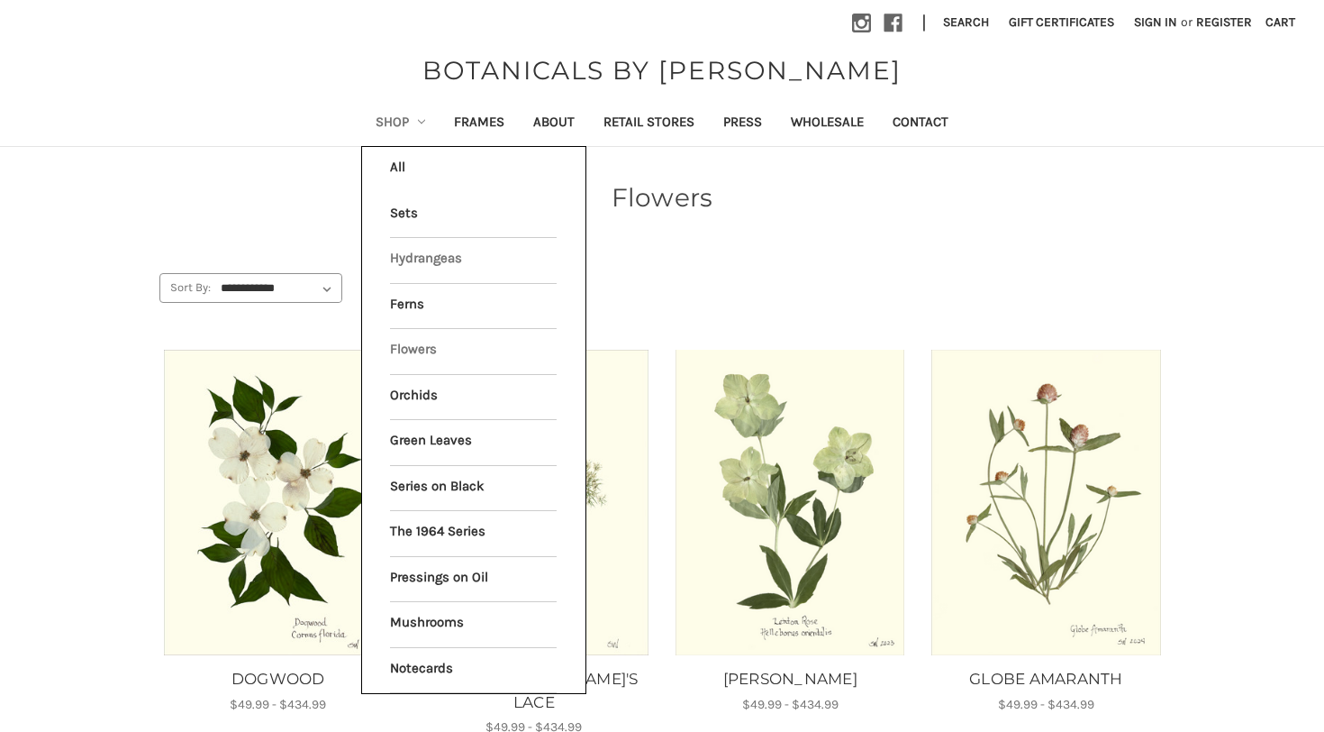
click at [423, 261] on link "Hydrangeas" at bounding box center [473, 260] width 167 height 45
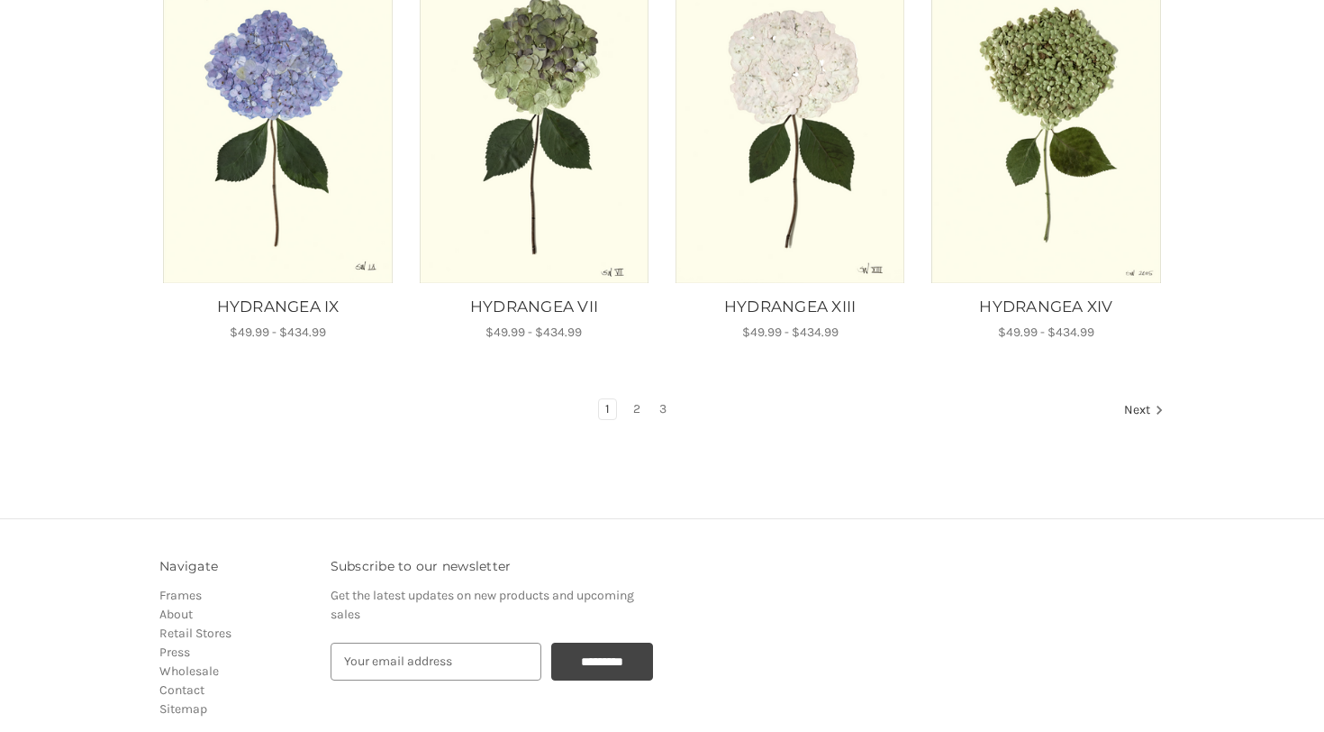
scroll to position [1190, 0]
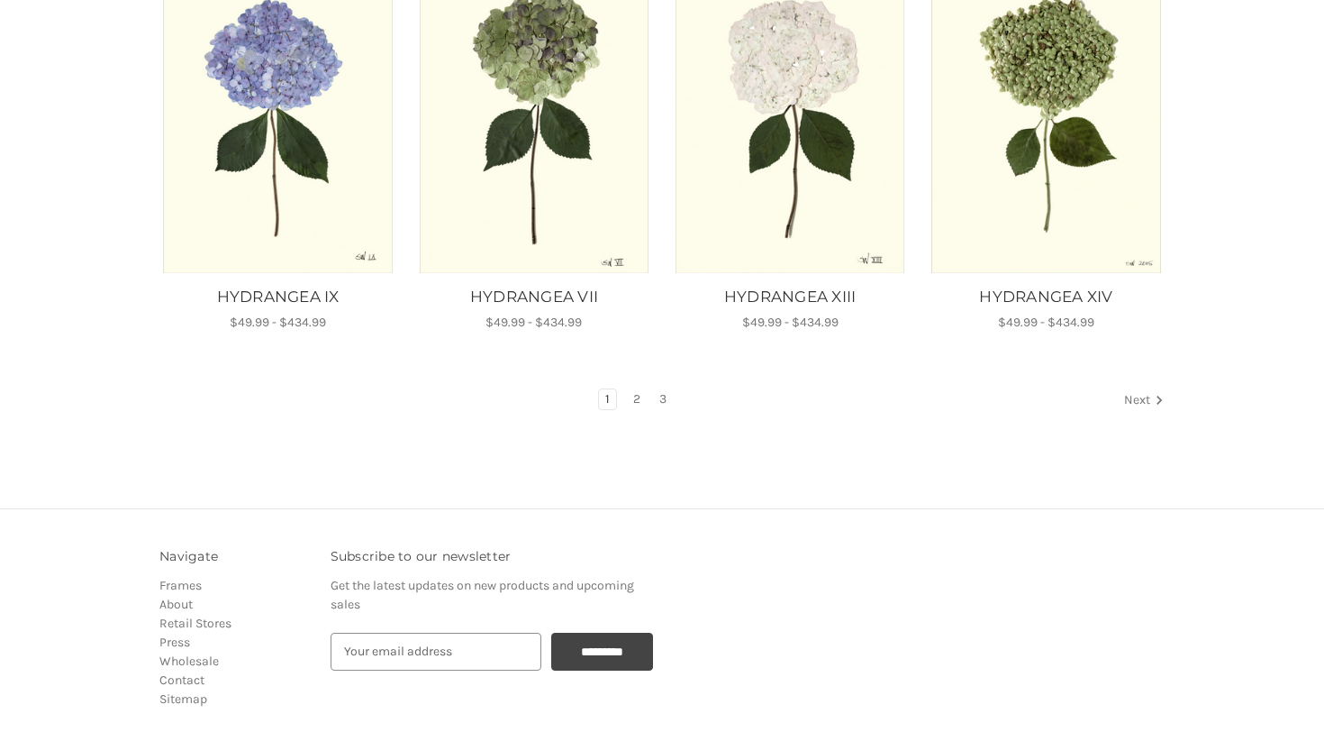
click at [1145, 399] on link "Next" at bounding box center [1141, 400] width 46 height 23
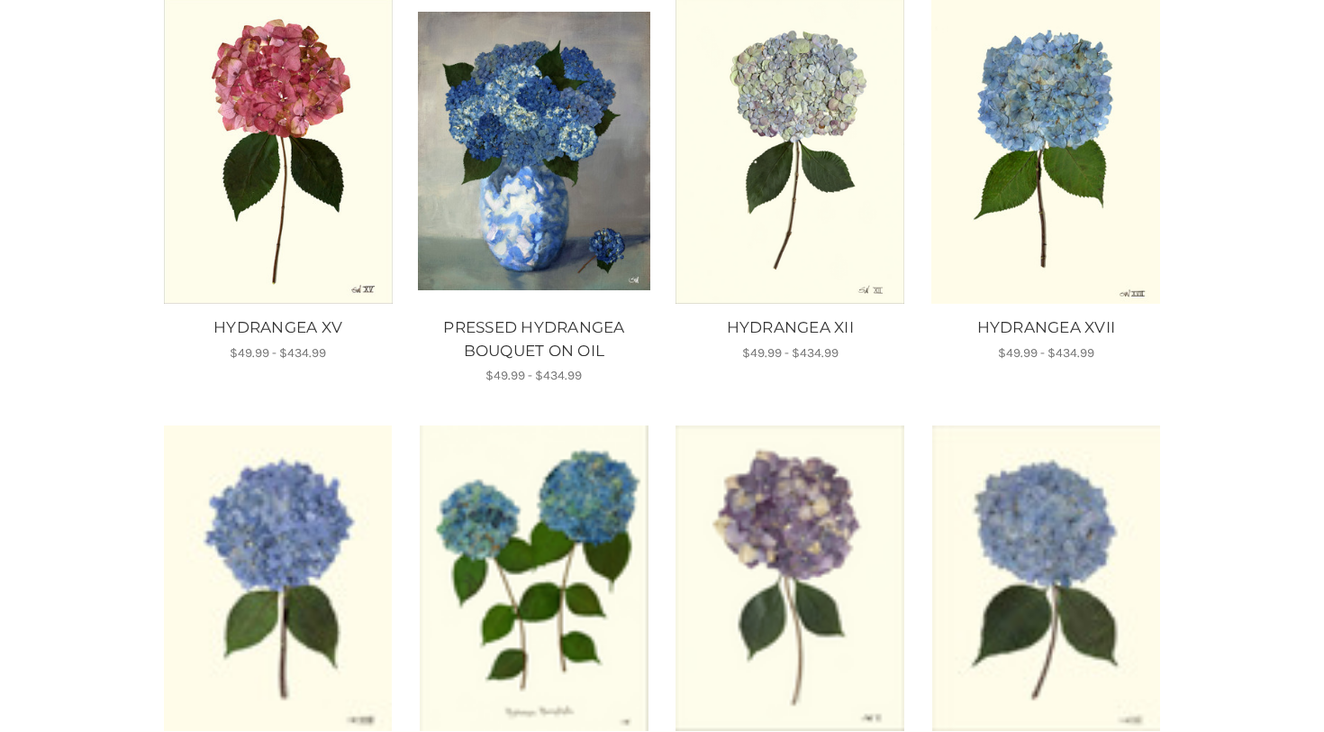
scroll to position [351, 0]
click at [310, 157] on img "HYDRANGEA XV, Price range from $49.99 to $434.99\a\a" at bounding box center [278, 150] width 232 height 305
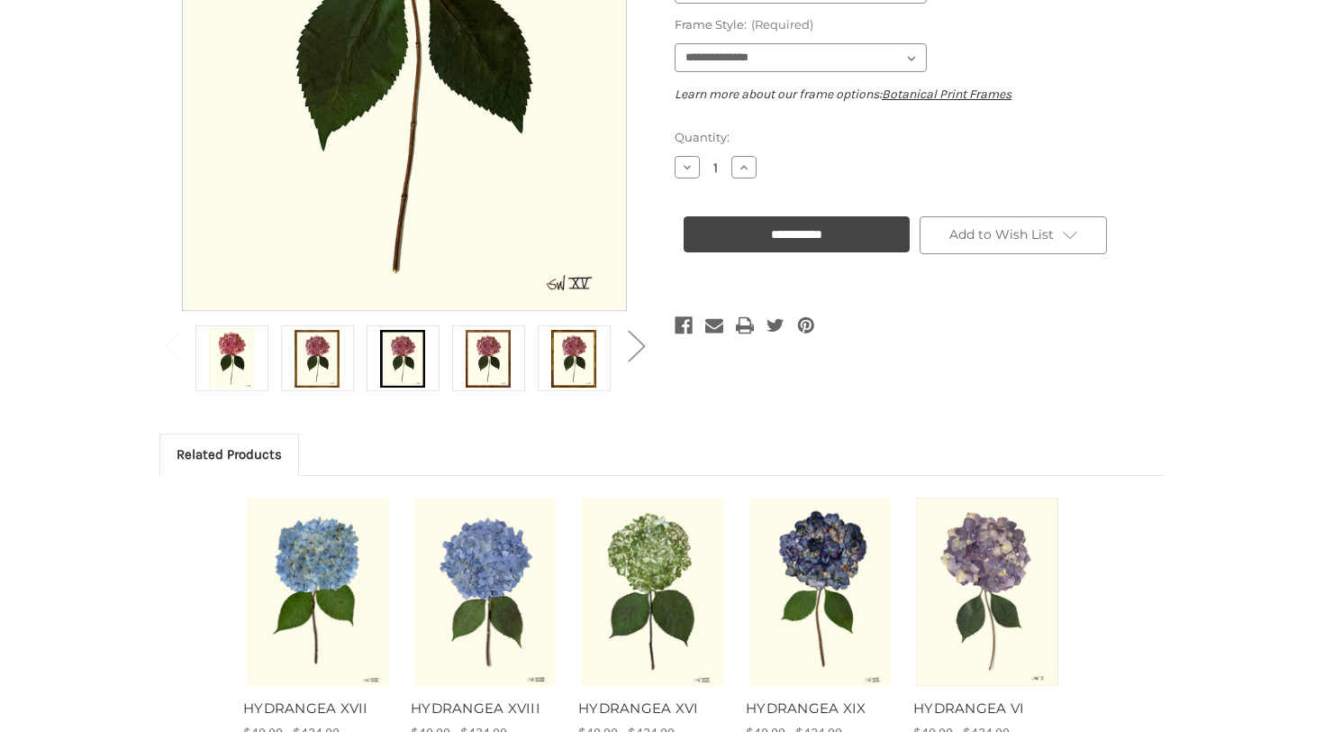
scroll to position [508, 0]
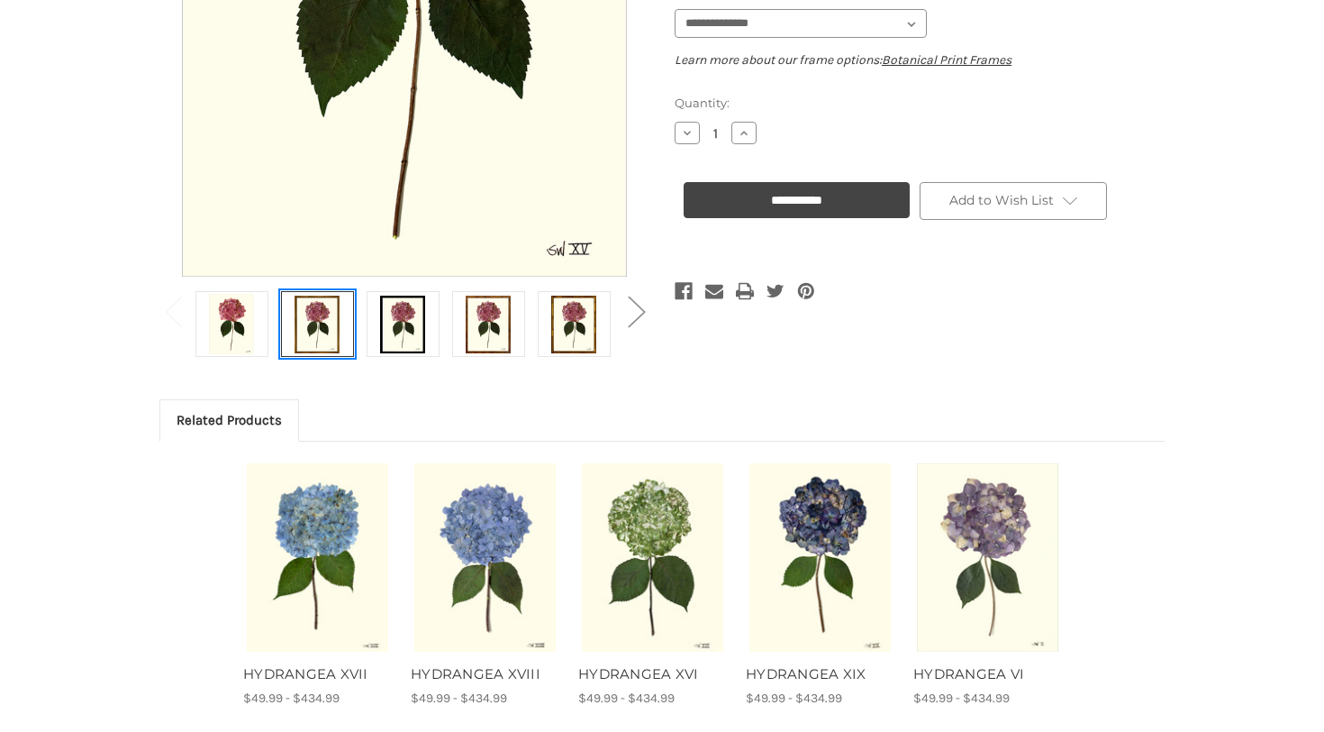
click at [309, 325] on img at bounding box center [317, 324] width 45 height 60
select select "****"
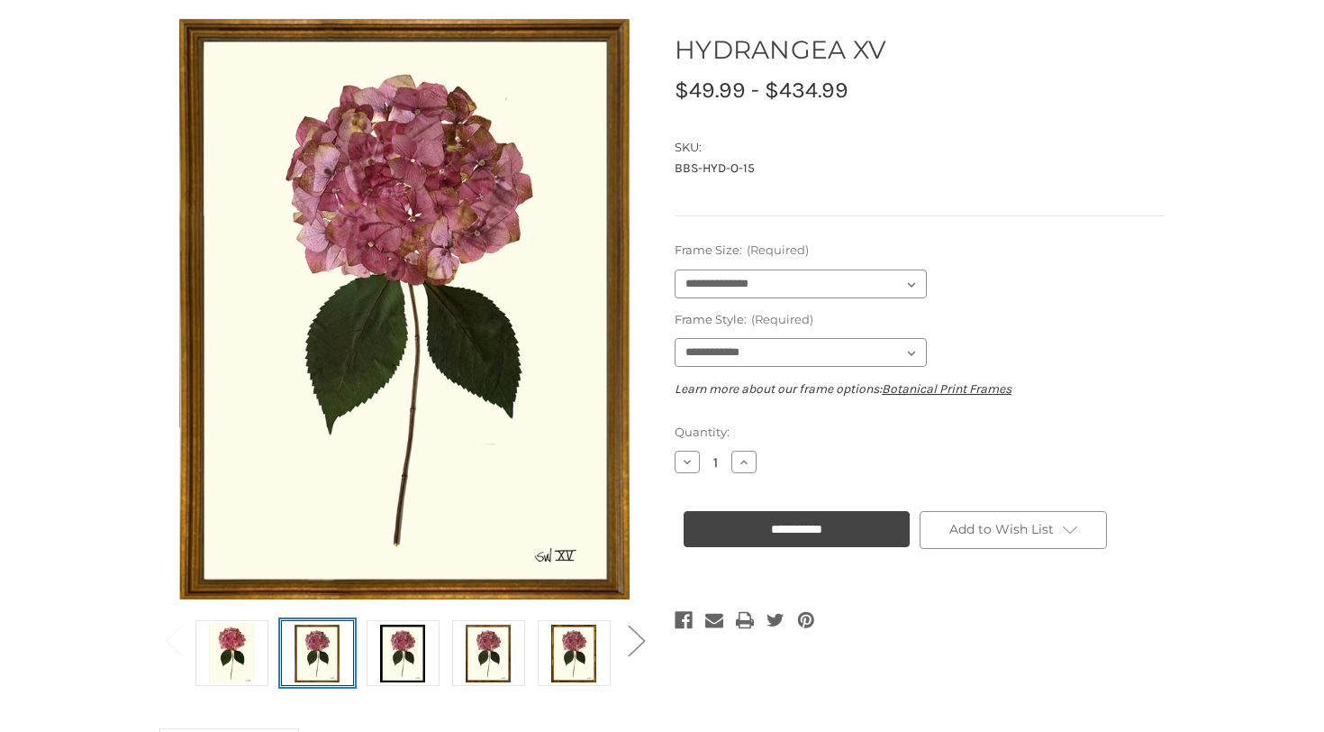
scroll to position [187, 0]
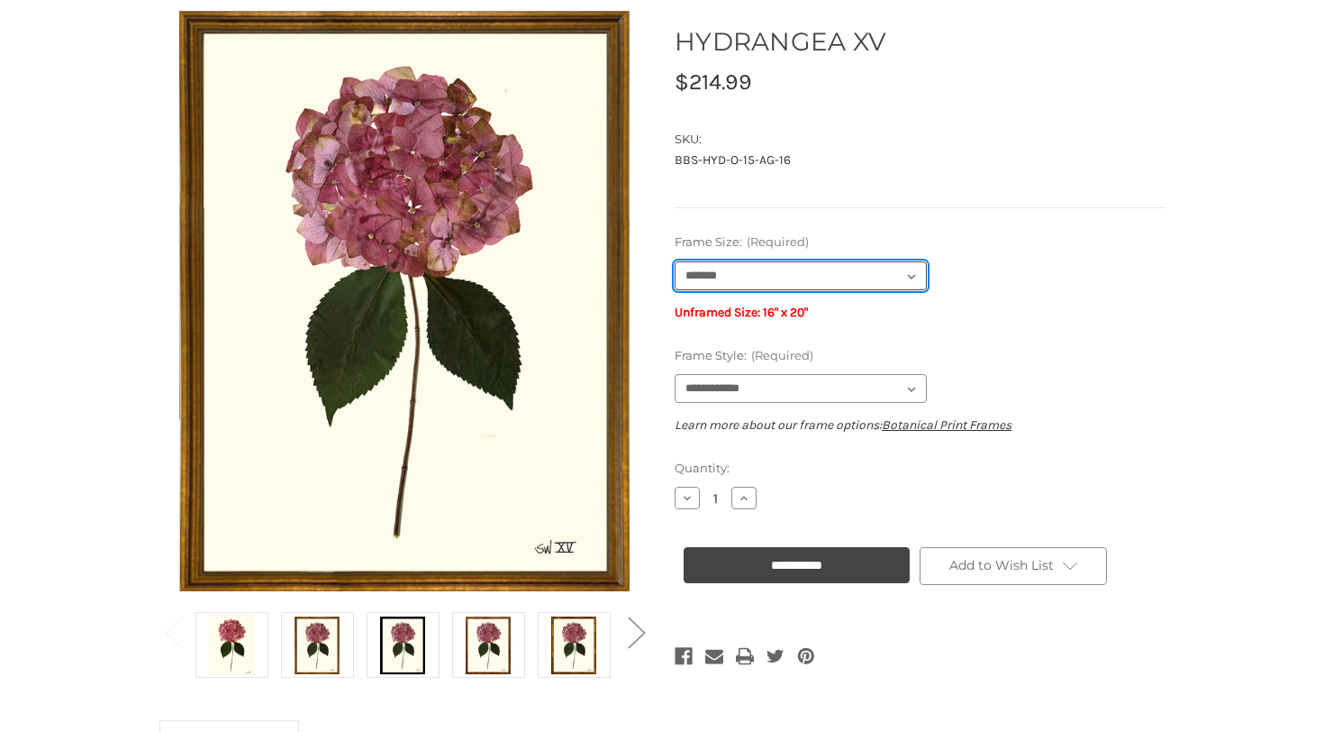
select select "****"
